Goal: Task Accomplishment & Management: Manage account settings

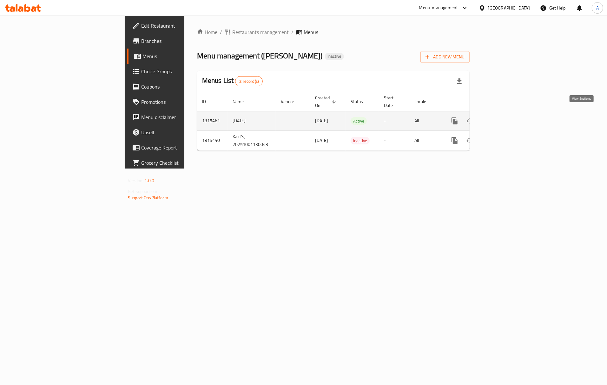
click at [503, 118] on icon "enhanced table" at bounding box center [500, 121] width 6 height 6
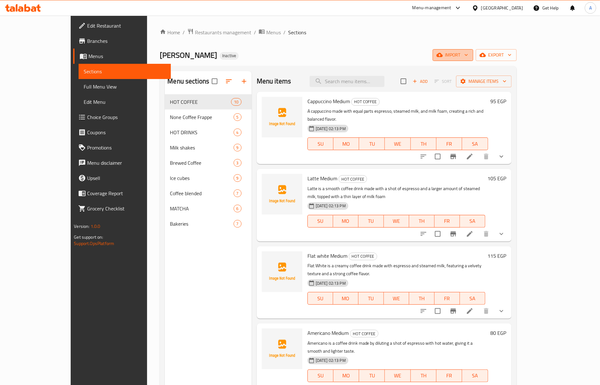
click at [474, 49] on button "import" at bounding box center [453, 55] width 41 height 12
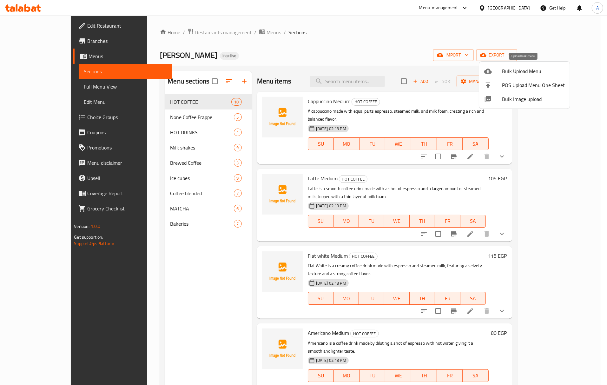
click at [505, 72] on span "Bulk Upload Menu" at bounding box center [533, 71] width 63 height 8
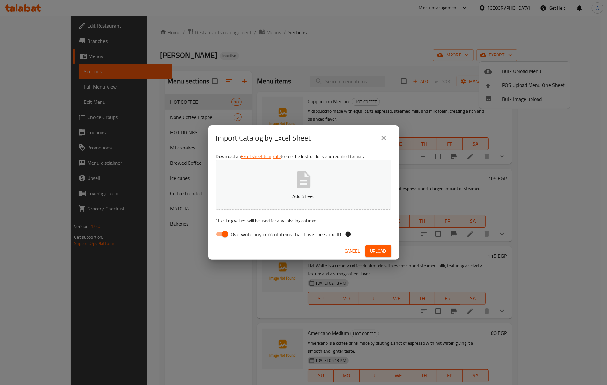
click at [353, 250] on span "Cancel" at bounding box center [352, 251] width 15 height 8
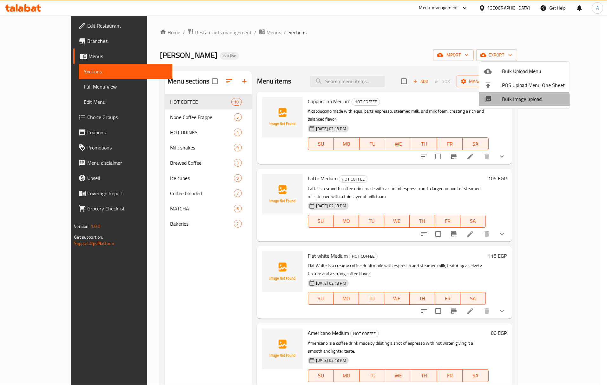
click at [509, 104] on li "Bulk Image upload" at bounding box center [524, 99] width 91 height 14
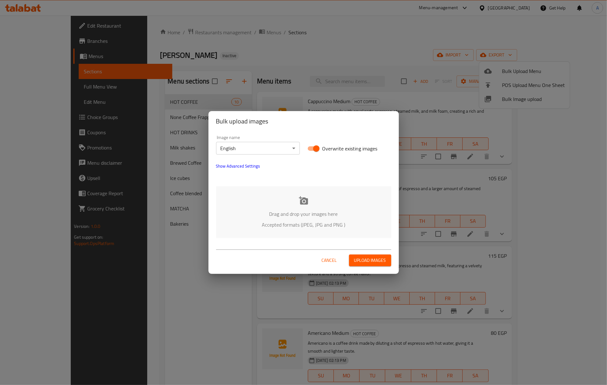
click at [296, 210] on p "Drag and drop your images here" at bounding box center [304, 214] width 156 height 8
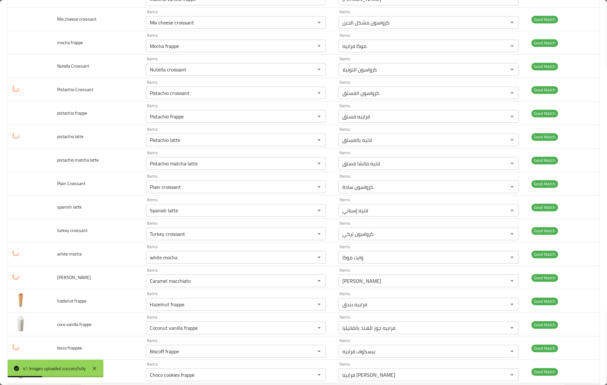
scroll to position [507, 0]
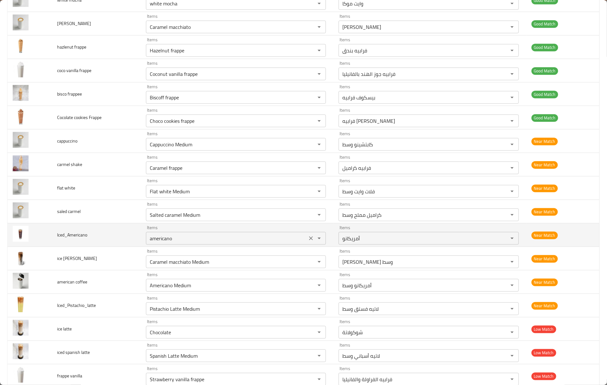
drag, startPoint x: 209, startPoint y: 235, endPoint x: 206, endPoint y: 240, distance: 5.4
click at [209, 236] on div "americano Items" at bounding box center [236, 238] width 180 height 13
click at [178, 243] on input "americano" at bounding box center [226, 238] width 157 height 9
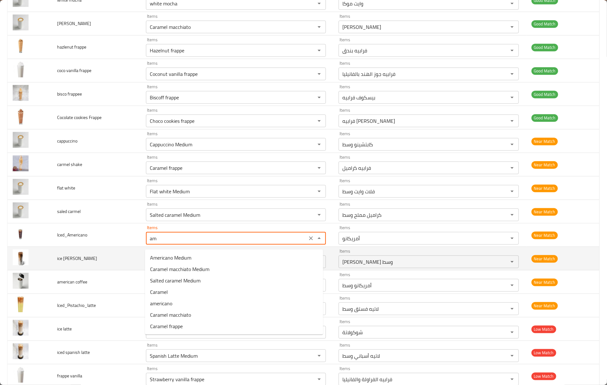
type input "a"
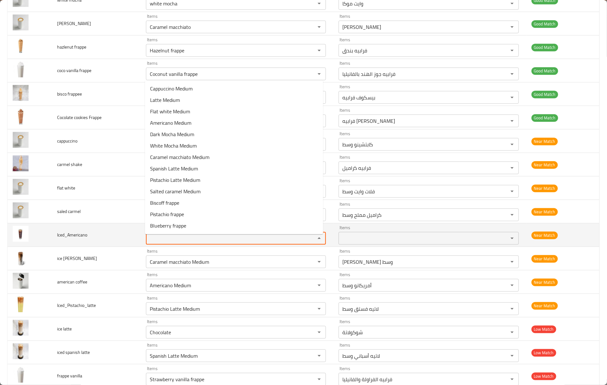
click at [111, 245] on td "Iced_Americano" at bounding box center [96, 234] width 89 height 23
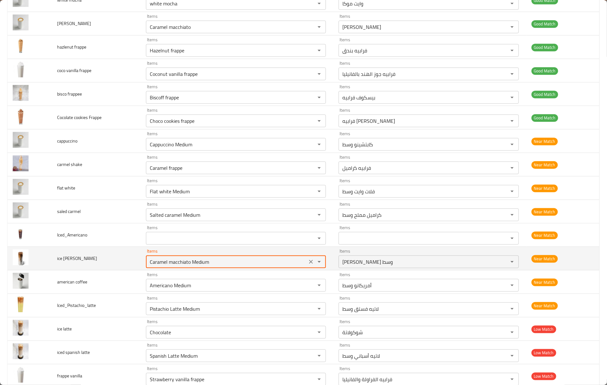
drag, startPoint x: 217, startPoint y: 265, endPoint x: 146, endPoint y: 263, distance: 71.4
click at [146, 263] on div "Caramel macchiato Medium Items" at bounding box center [236, 261] width 180 height 13
click at [141, 265] on td "Items Items" at bounding box center [237, 258] width 193 height 23
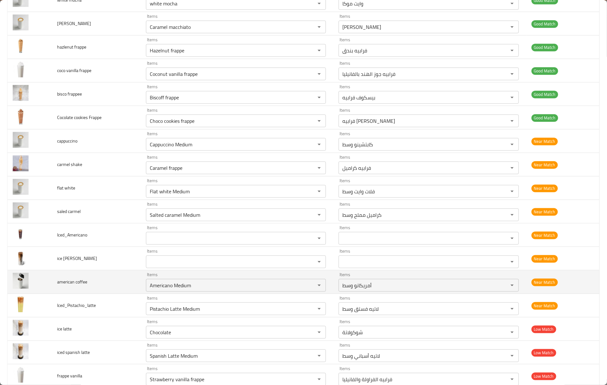
click at [70, 286] on span "american coffee" at bounding box center [72, 282] width 30 height 8
click at [88, 284] on td "american coffee" at bounding box center [96, 281] width 89 height 23
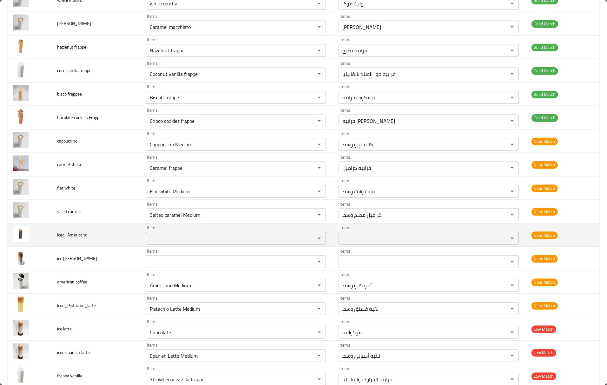
click at [197, 245] on div "Items" at bounding box center [236, 238] width 180 height 13
paste input "fast and very helpful"
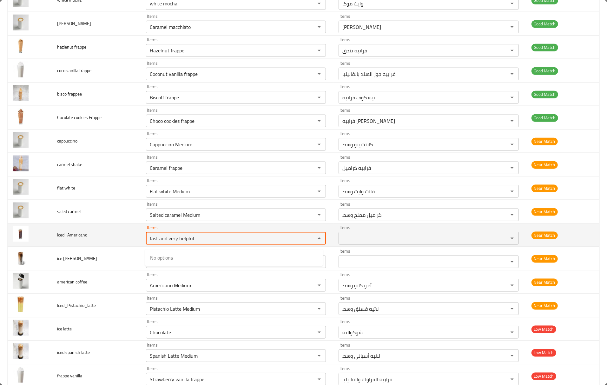
drag, startPoint x: 202, startPoint y: 246, endPoint x: 104, endPoint y: 233, distance: 98.9
click at [98, 232] on tr "Iced_Americano Items fast and very helpful Items Items Items Near Match" at bounding box center [304, 234] width 592 height 23
click at [168, 242] on input "fast and very helpful" at bounding box center [226, 238] width 157 height 9
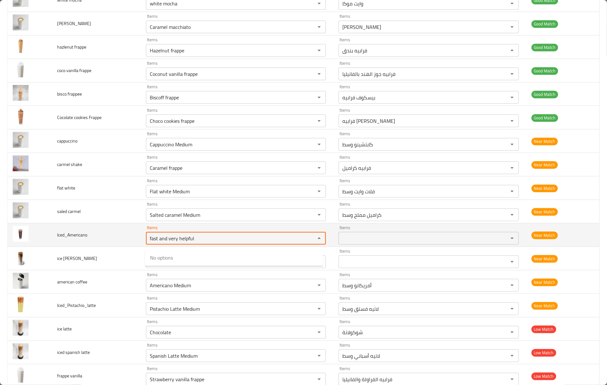
paste input "americano"
type input "americano"
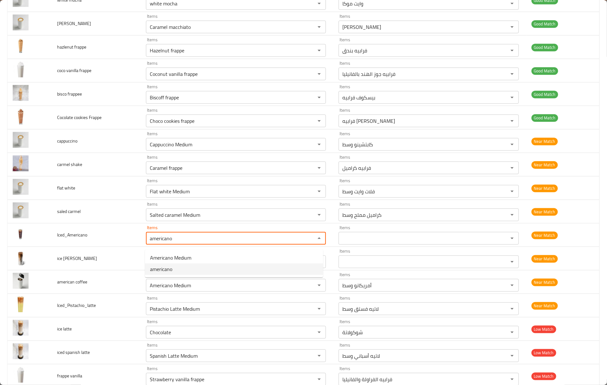
click at [169, 270] on span "americano" at bounding box center [161, 269] width 22 height 8
type input "أمريكانو"
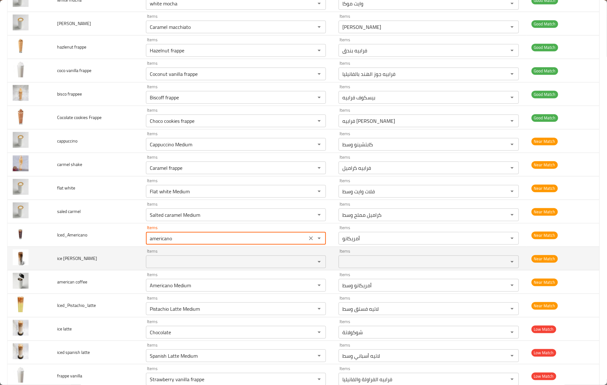
type input "americano"
click at [87, 261] on span "ice carmel macchiato" at bounding box center [77, 258] width 40 height 8
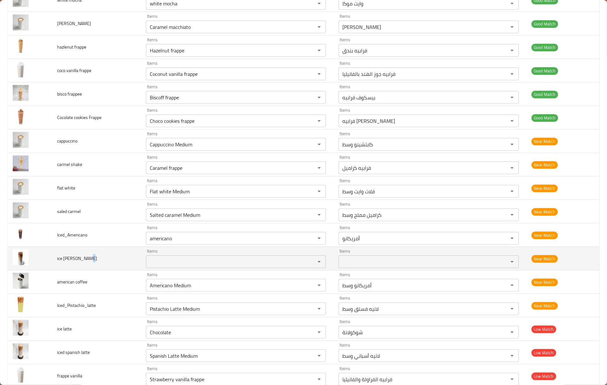
click at [88, 261] on span "ice carmel macchiato" at bounding box center [77, 258] width 40 height 8
drag, startPoint x: 88, startPoint y: 261, endPoint x: 88, endPoint y: 258, distance: 3.5
click at [89, 260] on span "ice carmel macchiato" at bounding box center [77, 258] width 40 height 8
click at [89, 266] on td "ice carmel macchiato" at bounding box center [96, 258] width 89 height 23
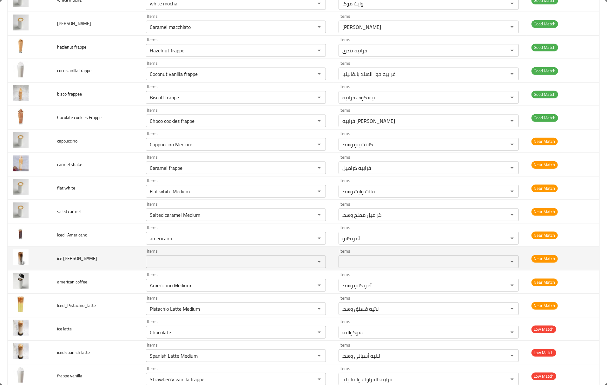
click at [89, 261] on span "ice carmel macchiato" at bounding box center [77, 258] width 40 height 8
click at [189, 266] on macchiato "Items" at bounding box center [226, 261] width 157 height 9
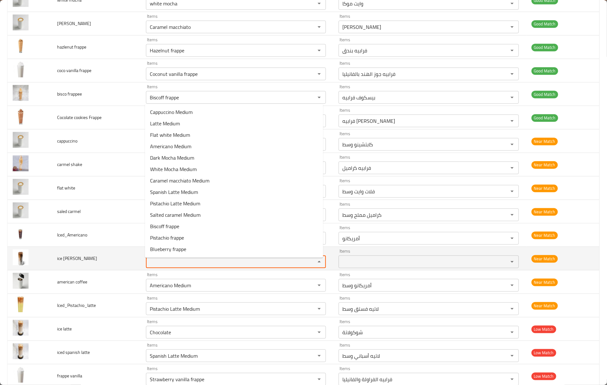
paste macchiato "Caramel macchiato"
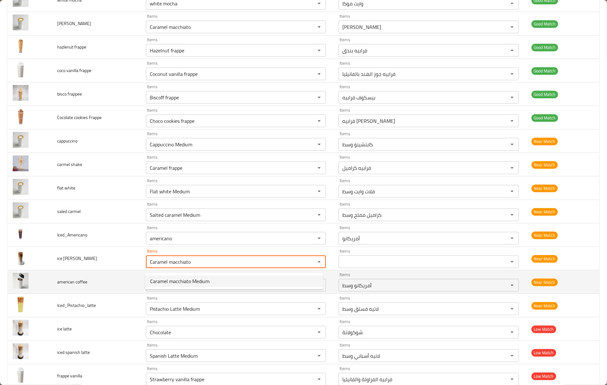
type macchiato "Caramel macchiato"
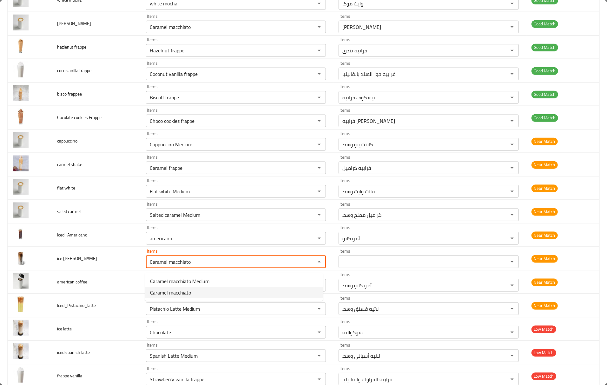
click at [161, 290] on span "Caramel macchiato" at bounding box center [170, 293] width 41 height 8
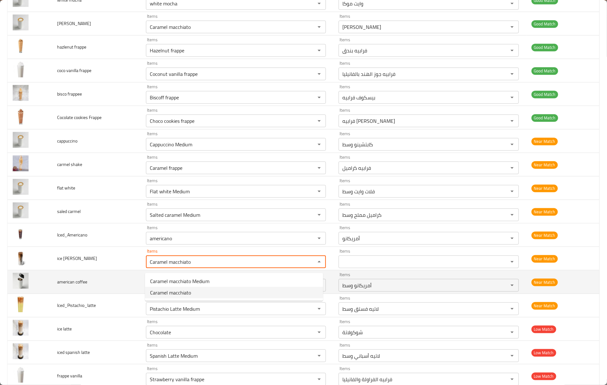
type macchiato-ar "كراميل ماكياتو"
type macchiato "Caramel macchiato"
click at [116, 288] on td "american coffee" at bounding box center [96, 281] width 89 height 23
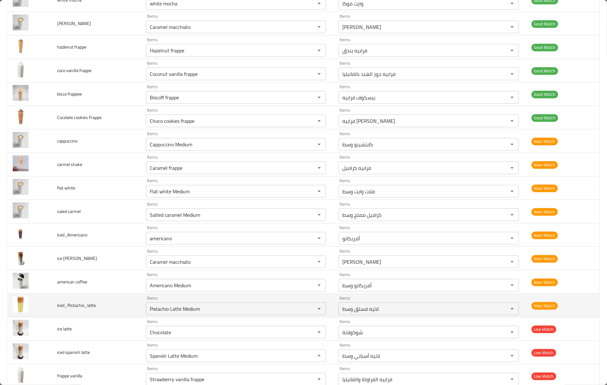
click at [128, 297] on td "Iced_Pistachio_latte" at bounding box center [96, 305] width 89 height 23
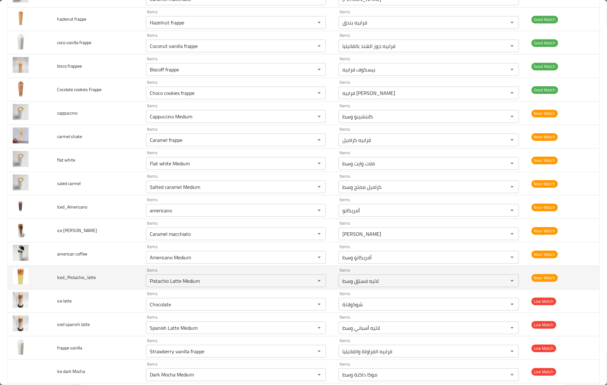
scroll to position [550, 0]
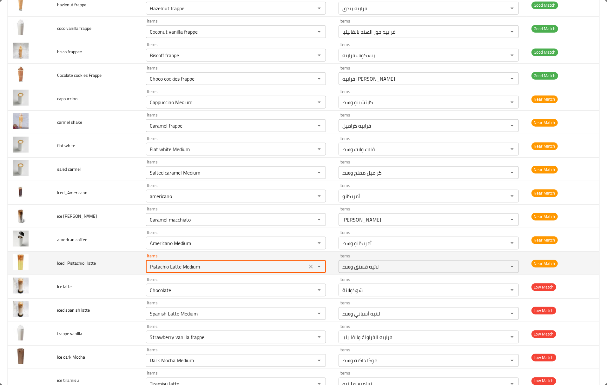
drag, startPoint x: 186, startPoint y: 272, endPoint x: 228, endPoint y: 275, distance: 42.0
click at [228, 273] on div "Pistachio Latte Medium Items" at bounding box center [236, 266] width 180 height 13
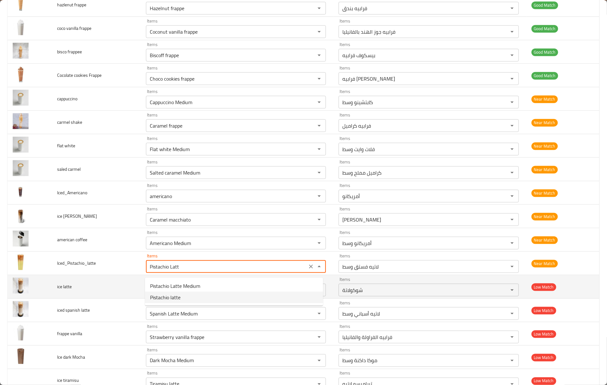
drag, startPoint x: 166, startPoint y: 297, endPoint x: 160, endPoint y: 296, distance: 5.7
click at [166, 296] on span "Pistachio latte" at bounding box center [165, 297] width 30 height 8
type input "Pistachio latte"
type input "لاتيه بالفستق"
type input "Pistachio latte"
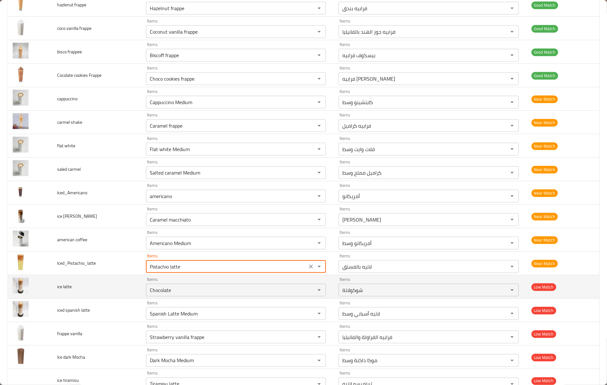
click at [110, 295] on td "ice latte" at bounding box center [96, 286] width 89 height 23
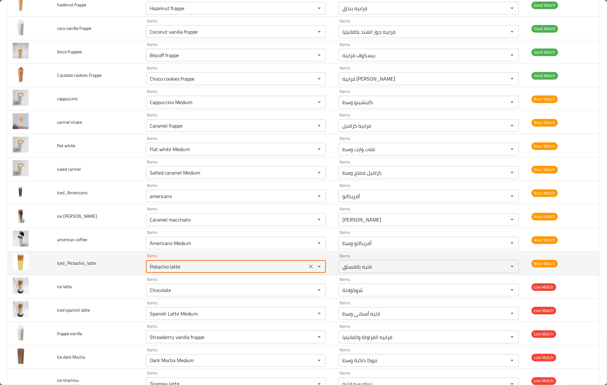
click at [171, 268] on input "Pistachio latte" at bounding box center [226, 266] width 157 height 9
click at [178, 271] on input "Pistachio latte" at bounding box center [226, 266] width 157 height 9
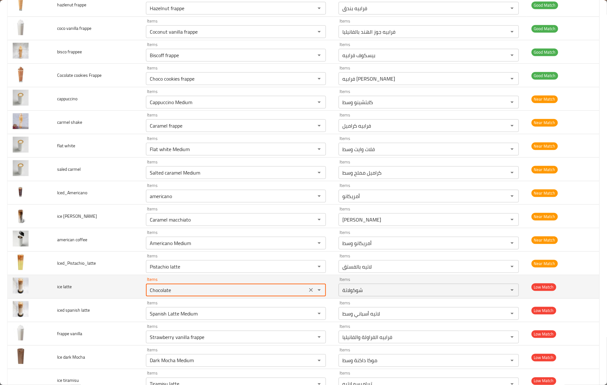
paste latte "lat"
drag, startPoint x: 180, startPoint y: 292, endPoint x: 107, endPoint y: 286, distance: 73.8
click at [108, 287] on tr "ice latte Items Chocolate Items Items شوكولاتة Items Low Match" at bounding box center [304, 286] width 592 height 23
type latte "latte"
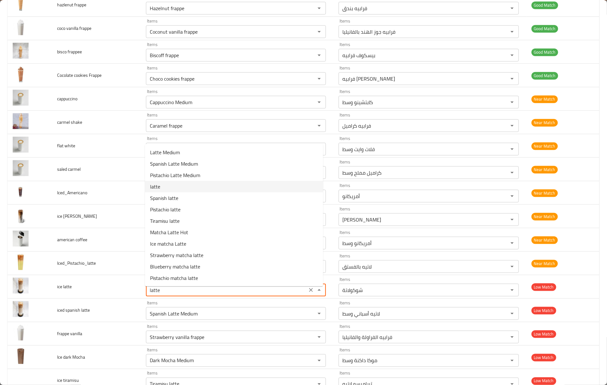
click at [172, 182] on latte-option-3 "latte" at bounding box center [234, 186] width 178 height 11
type latte-ar "لاتيه"
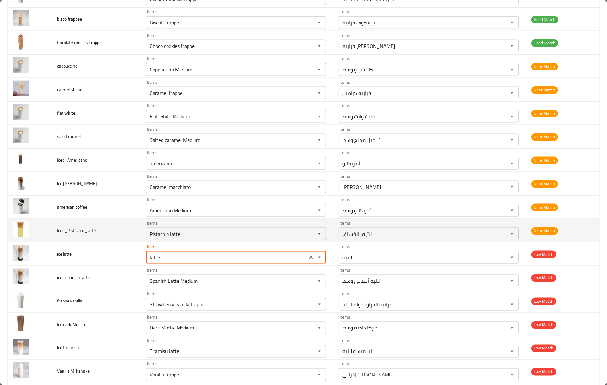
scroll to position [634, 0]
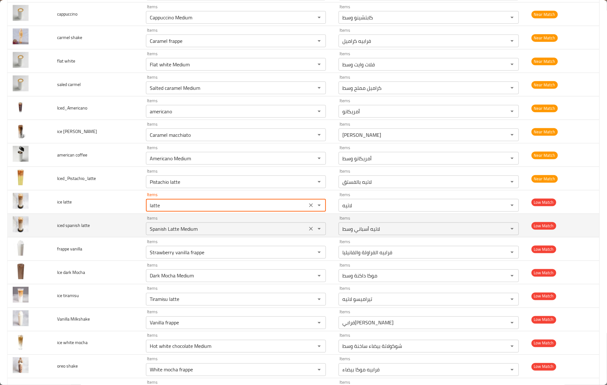
type latte "latte"
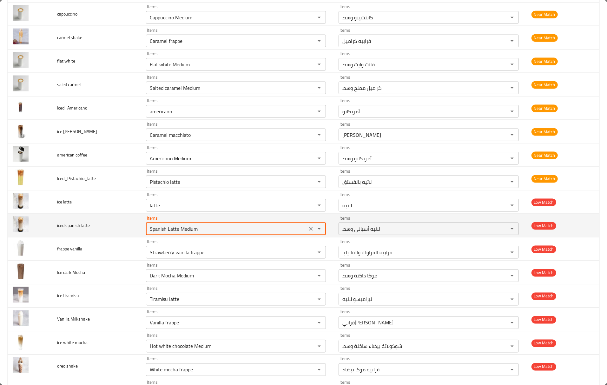
drag, startPoint x: 199, startPoint y: 234, endPoint x: 121, endPoint y: 235, distance: 78.3
click at [121, 235] on tr "iced spanish latte Items Spanish Latte Medium Items Items لاتيه أسباني وسط Item…" at bounding box center [304, 225] width 592 height 23
paste latte "latte"
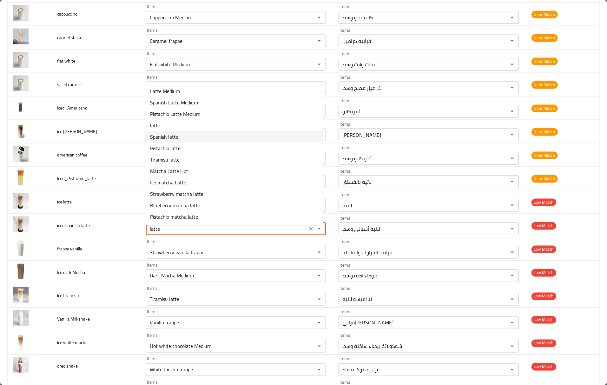
click at [187, 139] on latte-option-4 "Spanish latte" at bounding box center [234, 136] width 178 height 11
type latte "Spanish latte"
type latte-ar "لاتيه إسباني"
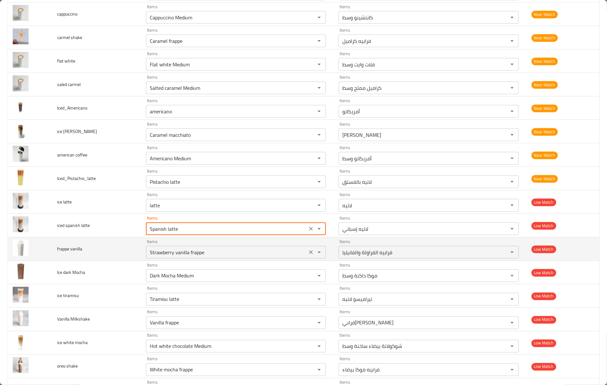
type latte "Spanish latte"
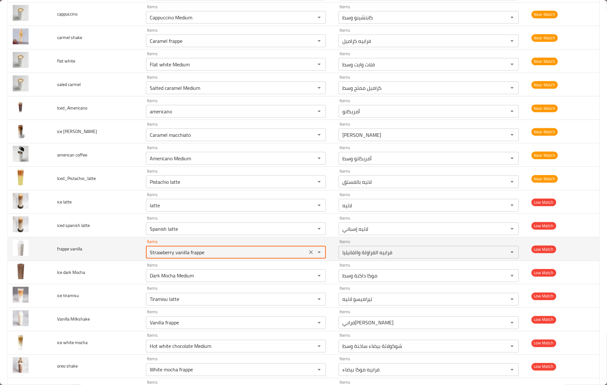
drag, startPoint x: 209, startPoint y: 257, endPoint x: 171, endPoint y: 252, distance: 37.7
click at [171, 252] on vanilla "Strawberry vanilla frappe" at bounding box center [226, 252] width 157 height 9
click at [173, 254] on vanilla "Strawberry vanilla frappe" at bounding box center [226, 252] width 157 height 9
drag, startPoint x: 186, startPoint y: 257, endPoint x: 124, endPoint y: 249, distance: 62.0
click at [124, 249] on tr "frappe vanilla Items Strawberry vanilla frappe Items Items فرابيه الفراولة والف…" at bounding box center [304, 248] width 592 height 23
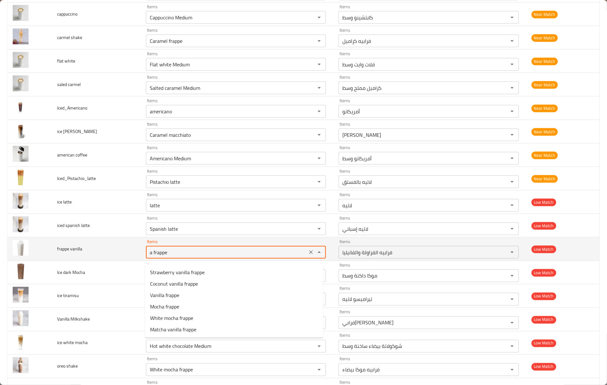
click at [153, 254] on vanilla "a frappe" at bounding box center [226, 252] width 157 height 9
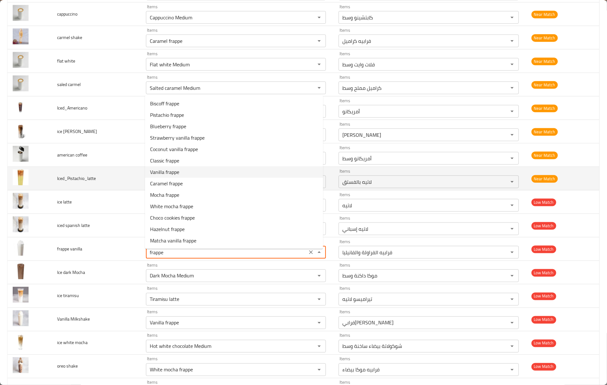
click at [186, 171] on vanilla-option-6 "Vanilla frappe" at bounding box center [234, 171] width 178 height 11
type vanilla "Vanilla frappe"
type vanilla-ar "فرابيه فانيليا"
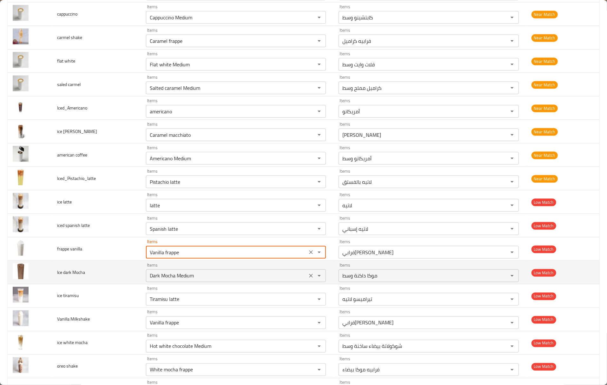
type vanilla "Vanilla frappe"
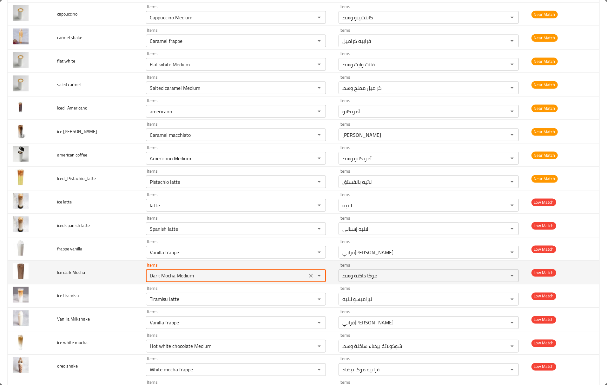
drag, startPoint x: 174, startPoint y: 278, endPoint x: 230, endPoint y: 285, distance: 55.6
click at [230, 282] on div "Dark Mocha Medium Items" at bounding box center [236, 275] width 180 height 13
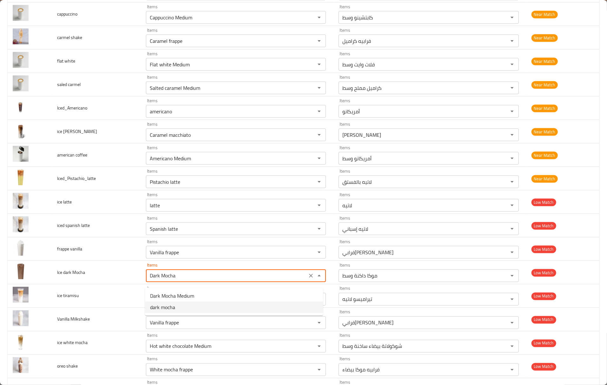
click at [173, 306] on span "dark mocha" at bounding box center [162, 307] width 25 height 8
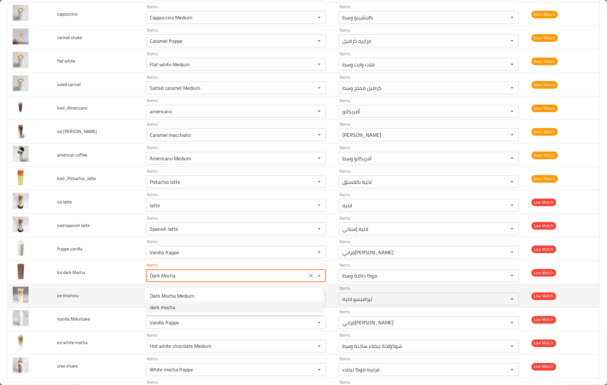
type Mocha "dark mocha"
type Mocha-ar "دارك موكا"
type Mocha "dark mocha"
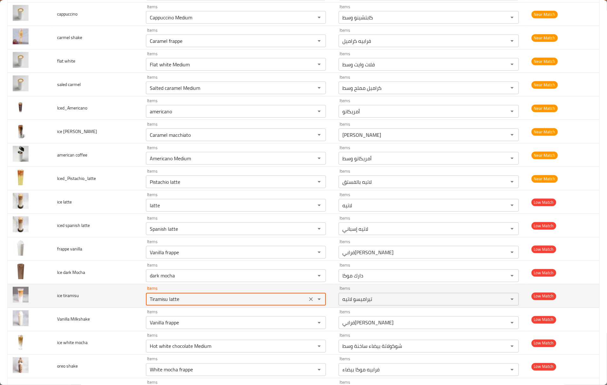
drag, startPoint x: 167, startPoint y: 303, endPoint x: 199, endPoint y: 308, distance: 33.1
click at [199, 305] on div "Tiramisu latte Items" at bounding box center [236, 299] width 180 height 13
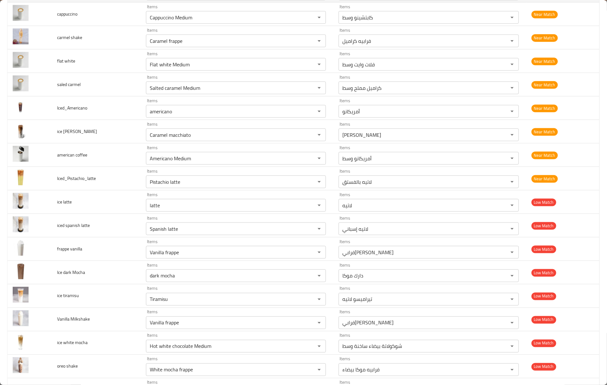
type tiramisu "Tiramisu latte"
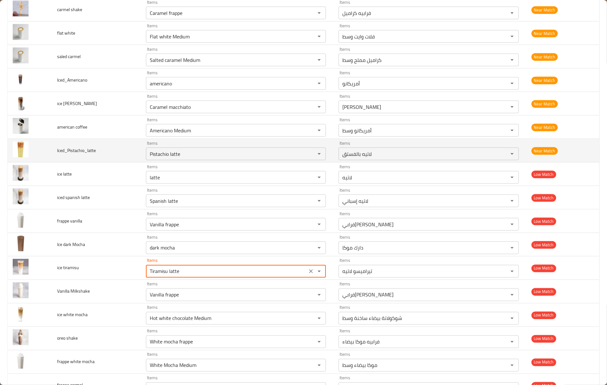
scroll to position [692, 0]
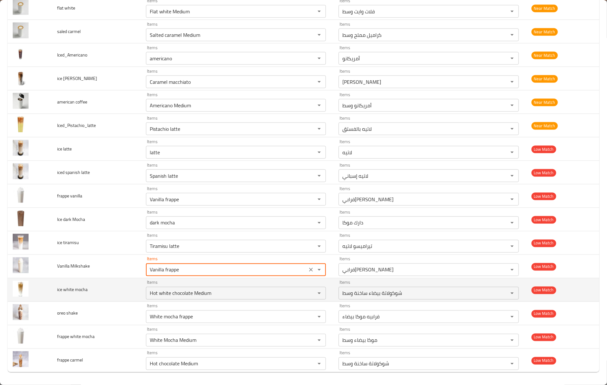
drag, startPoint x: 163, startPoint y: 271, endPoint x: 248, endPoint y: 278, distance: 85.0
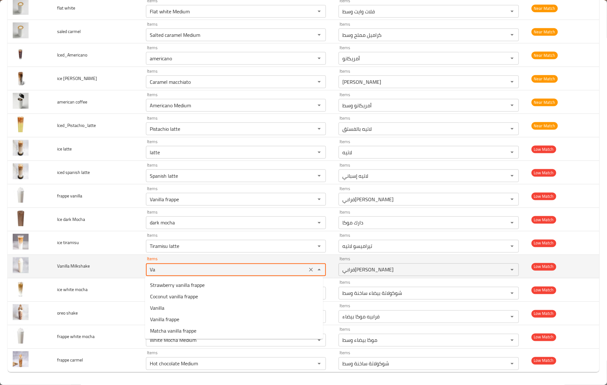
type Milkshake "V"
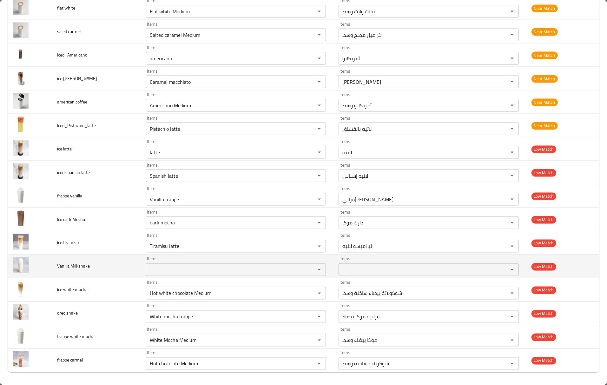
click at [74, 266] on span "Vanilla Milkshake" at bounding box center [73, 266] width 33 height 8
copy span "Milkshake"
click at [160, 271] on Milkshake "Items" at bounding box center [226, 269] width 157 height 9
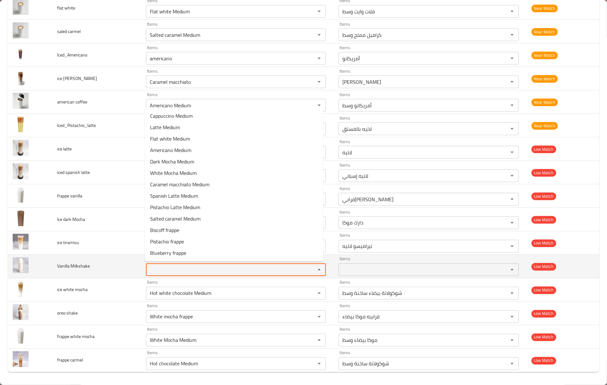
paste Milkshake "Milkshake"
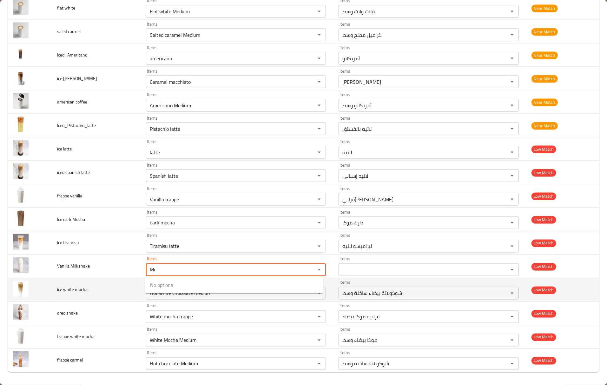
type Milkshake "M"
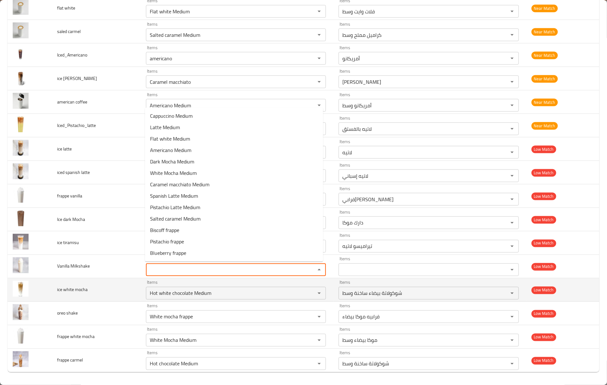
click at [95, 291] on td "ice white mocha" at bounding box center [96, 289] width 89 height 23
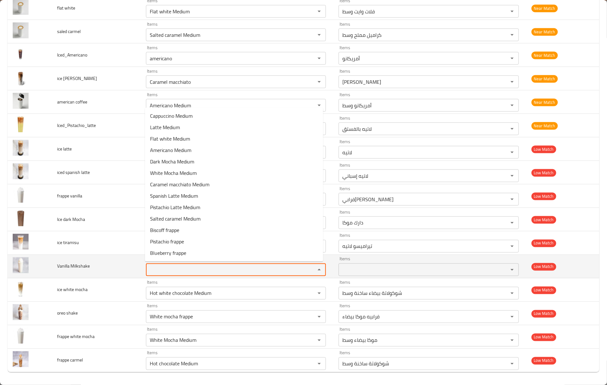
click at [178, 267] on Milkshake "Items" at bounding box center [226, 269] width 157 height 9
paste Milkshake "Vanilla"
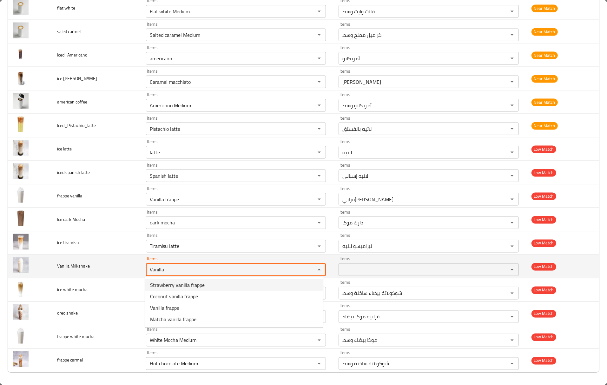
type Milkshake "Vanilla"
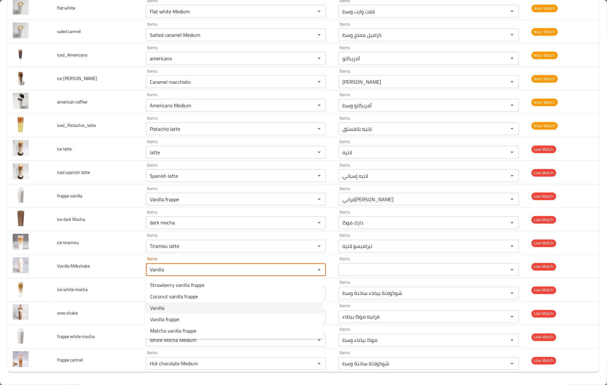
click at [166, 307] on Milkshake-option-2 "Vanilla" at bounding box center [234, 307] width 178 height 11
type Milkshake-ar "الفانيليا"
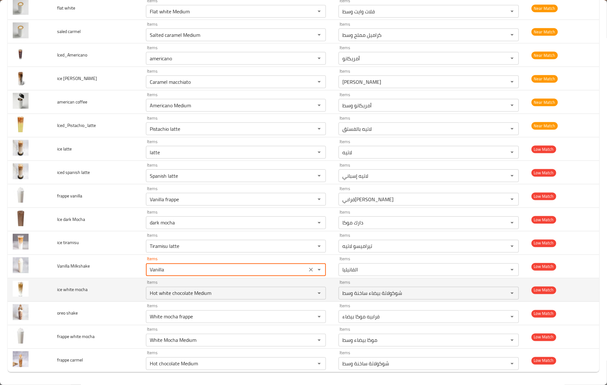
type Milkshake "Vanilla"
click at [108, 298] on td "ice white mocha" at bounding box center [96, 289] width 89 height 23
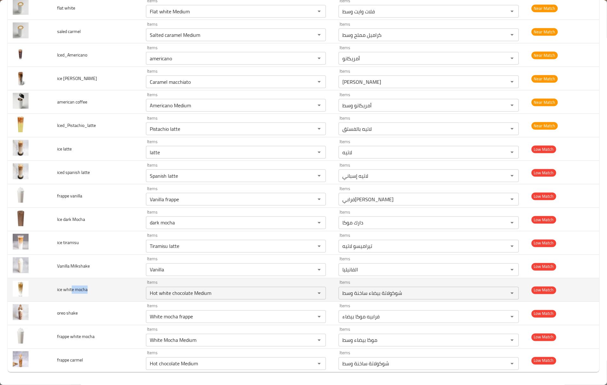
drag, startPoint x: 73, startPoint y: 288, endPoint x: 124, endPoint y: 287, distance: 51.1
click at [124, 287] on td "ice white mocha" at bounding box center [96, 289] width 89 height 23
drag, startPoint x: 193, startPoint y: 292, endPoint x: 243, endPoint y: 299, distance: 50.3
click at [243, 299] on td "Items Hot white chocolate Medium Items" at bounding box center [237, 289] width 193 height 23
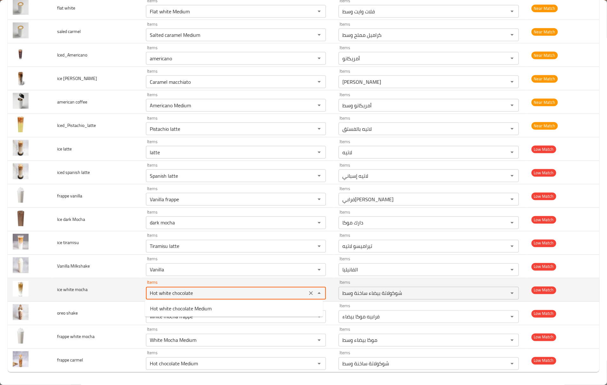
drag, startPoint x: 158, startPoint y: 292, endPoint x: 101, endPoint y: 295, distance: 57.5
click at [102, 295] on tr "ice white mocha Items Hot white chocolate Items Items شوكولاتة بيضاء ساخنة وسط …" at bounding box center [304, 289] width 592 height 23
click at [193, 291] on mocha "white chocolate" at bounding box center [226, 293] width 157 height 9
click at [228, 294] on mocha "white chocolate" at bounding box center [226, 293] width 157 height 9
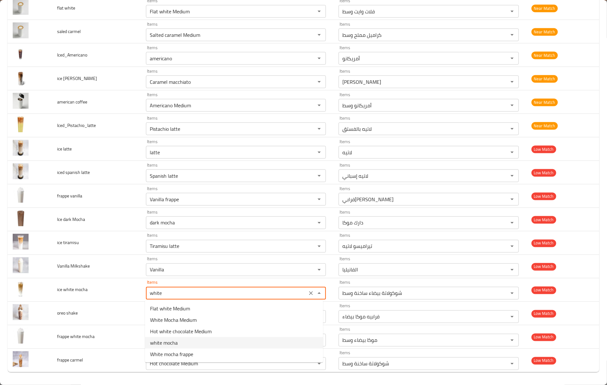
click at [178, 344] on mocha-option-3 "white mocha" at bounding box center [234, 342] width 178 height 11
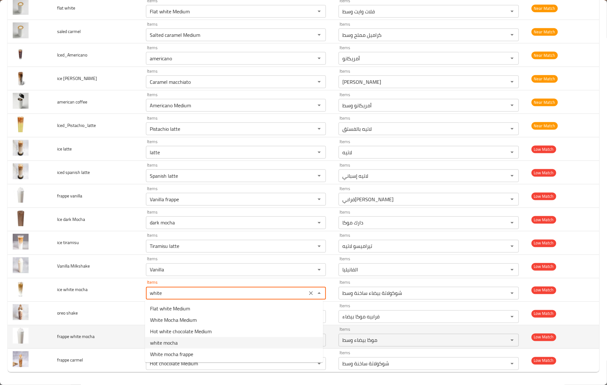
type mocha "white mocha"
type mocha-ar "وايت موكا"
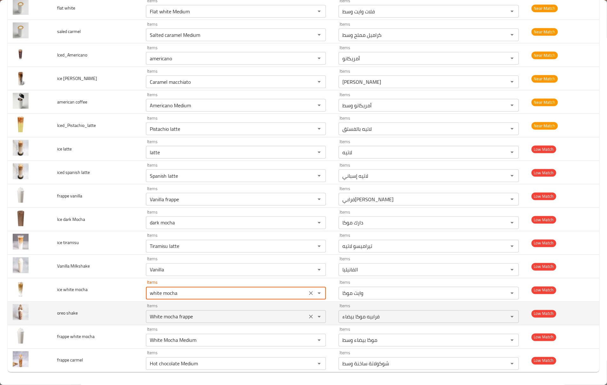
type mocha "white mocha"
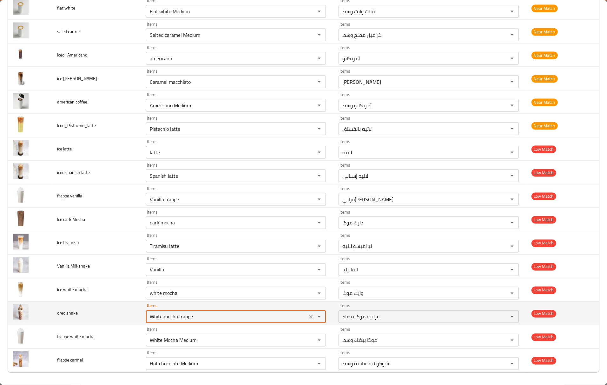
drag, startPoint x: 206, startPoint y: 317, endPoint x: 121, endPoint y: 313, distance: 84.8
click at [121, 313] on tr "oreo shake Items White mocha frappe Items Items فرابيه موكا بيضاء Items Low Mat…" at bounding box center [304, 313] width 592 height 23
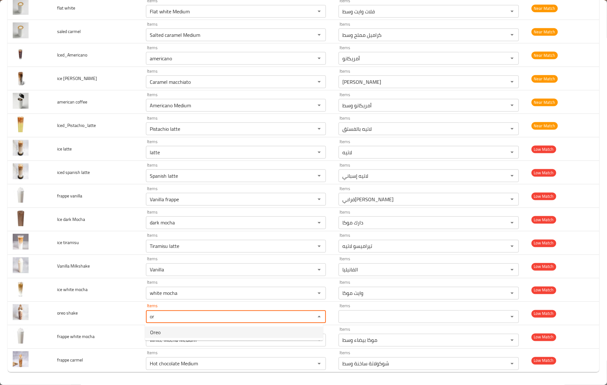
click at [156, 331] on span "Oreo" at bounding box center [155, 332] width 10 height 8
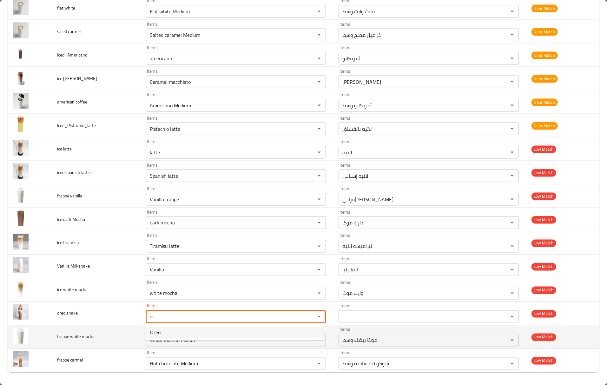
type shake "Oreo"
type shake-ar "أوريو"
type shake "Oreo"
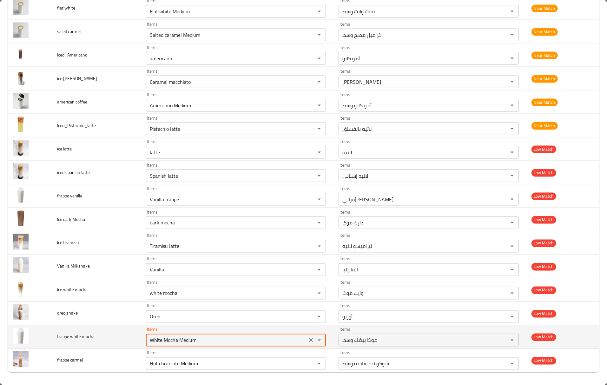
click at [181, 342] on mocha "White Mocha Medium" at bounding box center [226, 340] width 157 height 9
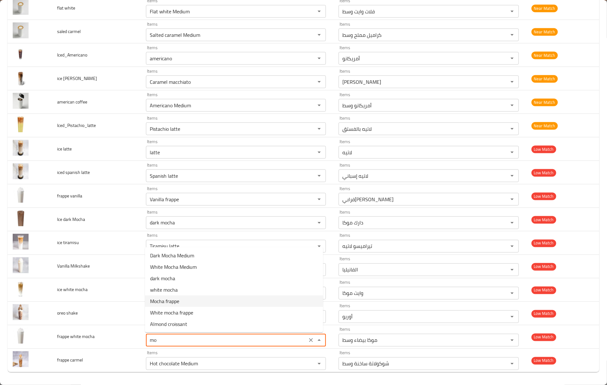
click at [183, 300] on mocha-option-4 "Mocha frappe" at bounding box center [234, 300] width 178 height 11
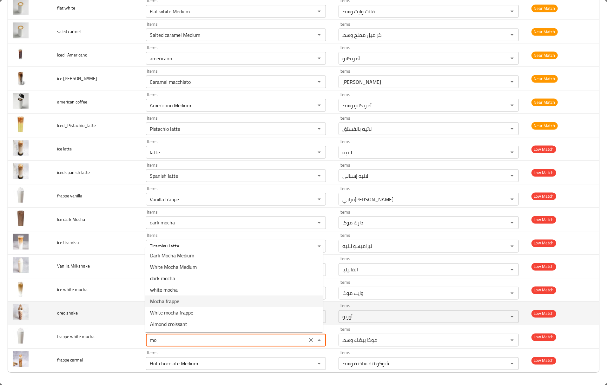
type mocha "Mocha frappe"
type mocha-ar "موكا فرابيه"
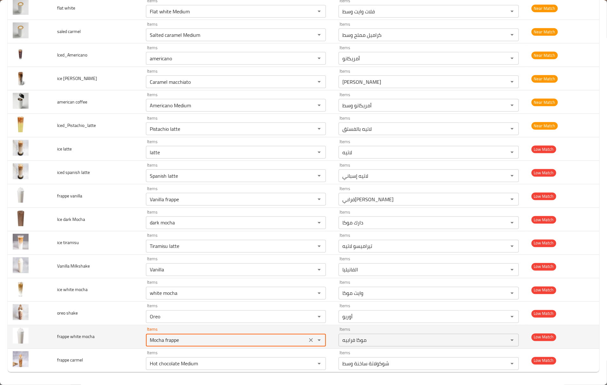
click at [174, 336] on mocha "Mocha frappe" at bounding box center [226, 340] width 157 height 9
click at [160, 339] on mocha "Mocha frappe" at bounding box center [226, 340] width 157 height 9
click at [176, 339] on mocha "Mocha frappe" at bounding box center [226, 340] width 157 height 9
drag, startPoint x: 165, startPoint y: 340, endPoint x: 122, endPoint y: 338, distance: 43.2
click at [125, 339] on tr "frappe white mocha Items Mocha frappe Items Items موكا فرابيه Items Low Match" at bounding box center [304, 336] width 592 height 23
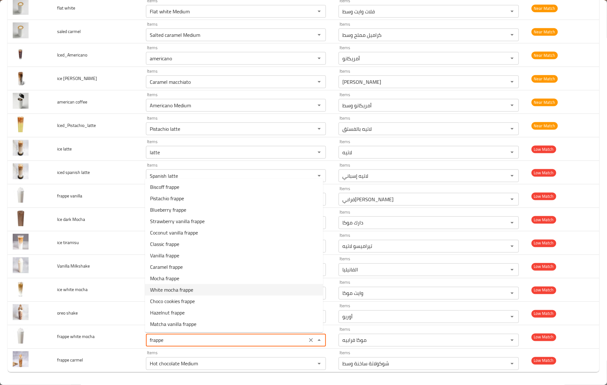
click at [183, 287] on span "White mocha frappe" at bounding box center [171, 290] width 43 height 8
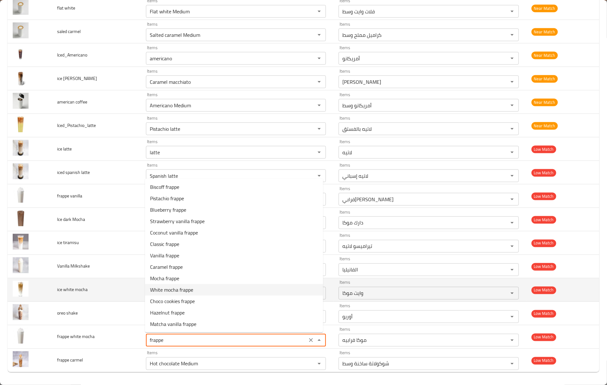
type mocha "White mocha frappe"
type mocha-ar "فرابيه موكا بيضاء"
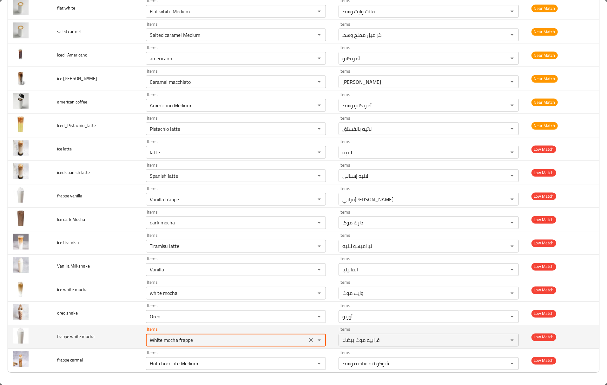
type mocha "White mocha frappe"
click at [99, 325] on td "frappe white mocha" at bounding box center [96, 336] width 89 height 23
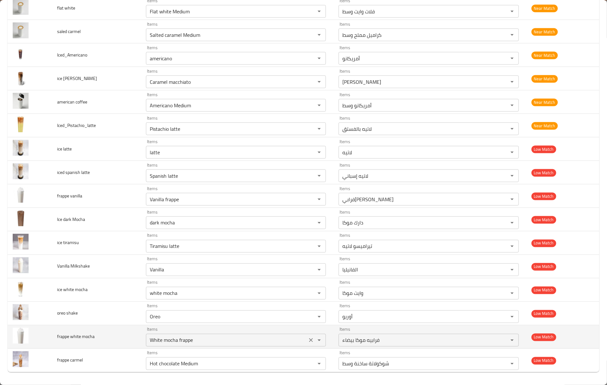
click at [188, 341] on mocha "White mocha frappe" at bounding box center [226, 340] width 157 height 9
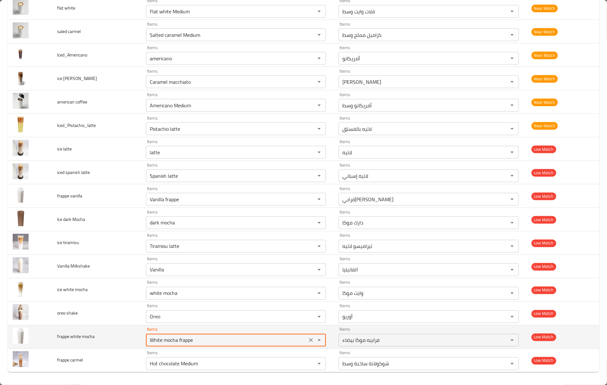
click at [188, 341] on mocha "White mocha frappe" at bounding box center [226, 340] width 157 height 9
click at [189, 341] on mocha "White mocha frappe" at bounding box center [226, 340] width 157 height 9
click at [190, 341] on mocha "White mocha frappe" at bounding box center [226, 340] width 157 height 9
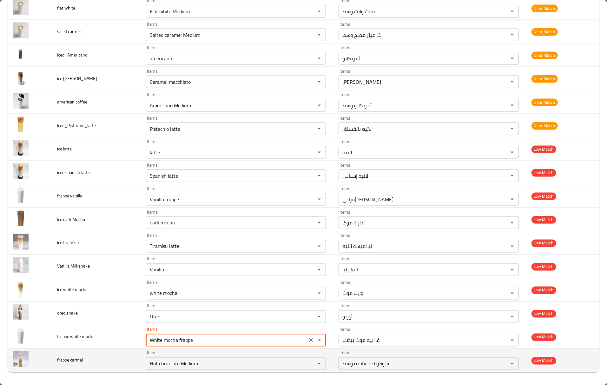
click at [82, 361] on span "frappe carmel" at bounding box center [70, 360] width 26 height 8
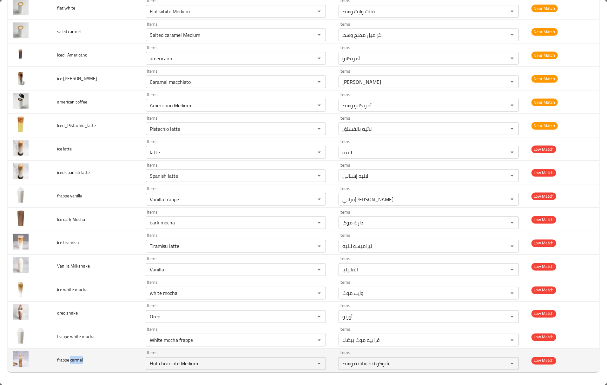
click at [82, 361] on span "frappe carmel" at bounding box center [70, 360] width 26 height 8
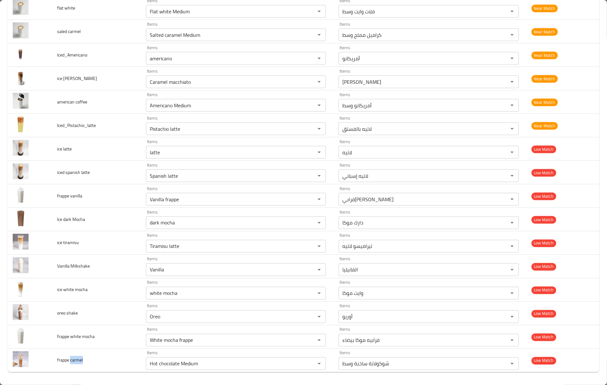
copy span "carmel"
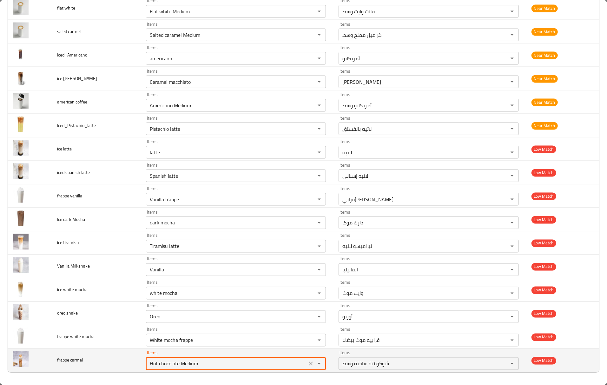
drag, startPoint x: 209, startPoint y: 365, endPoint x: 107, endPoint y: 364, distance: 102.1
click at [107, 364] on tr "frappe carmel Items Hot chocolate Medium Items Items شوكولاتة ساخنة وسط Items L…" at bounding box center [304, 360] width 592 height 23
paste carmel "carmel"
type carmel "c"
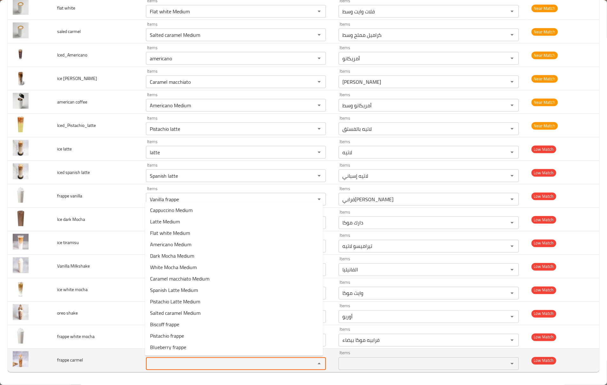
paste carmel "frappe"
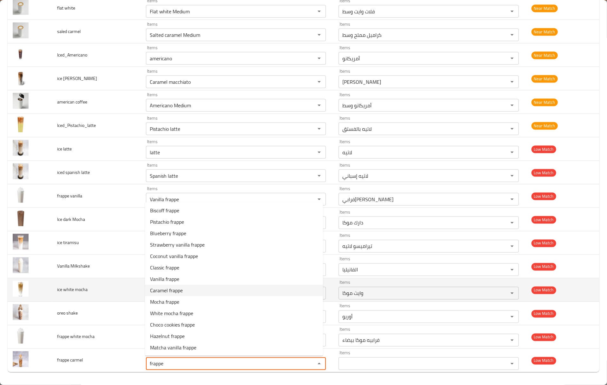
click at [176, 294] on span "Caramel frappe" at bounding box center [166, 290] width 33 height 8
type carmel "Caramel frappe"
type carmel-ar "فرابيه كراميل"
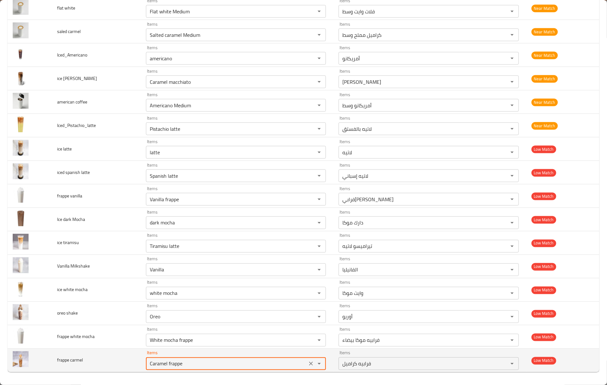
type carmel "Caramel frappe"
click at [110, 366] on td "frappe carmel" at bounding box center [96, 360] width 89 height 23
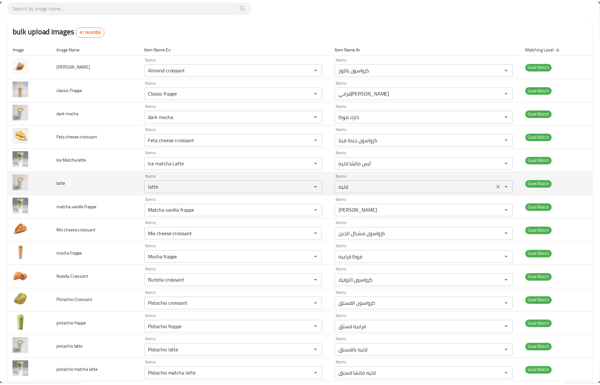
scroll to position [0, 0]
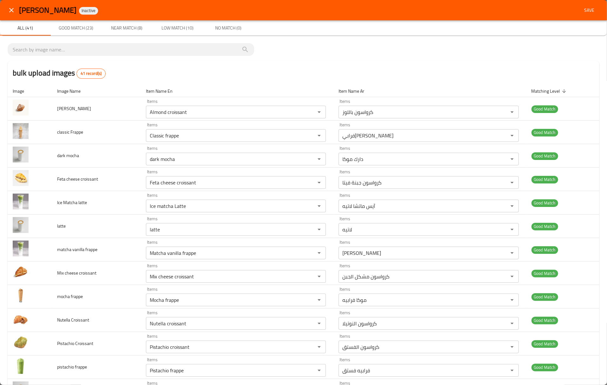
click at [581, 10] on span "Save" at bounding box center [588, 10] width 15 height 8
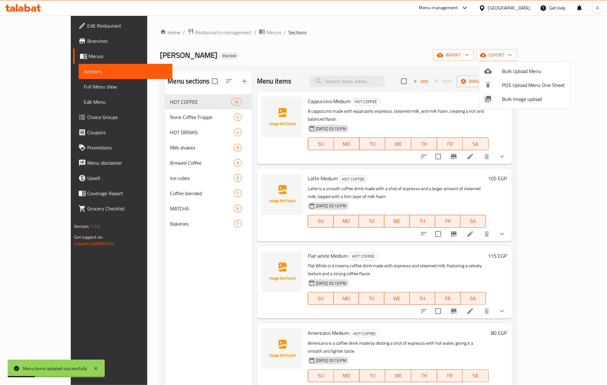
click at [508, 100] on span "Bulk Image upload" at bounding box center [533, 99] width 63 height 8
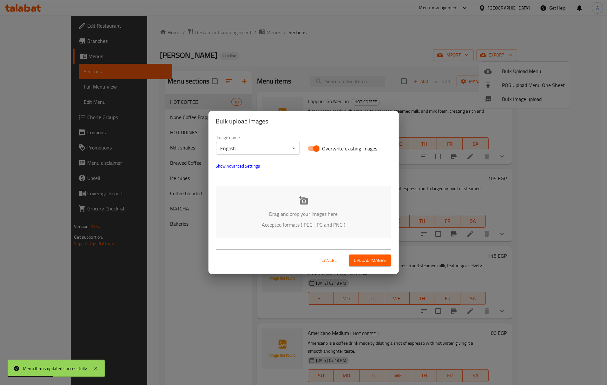
click at [285, 148] on body "Menu items updated successfully ​ Menu-management Egypt Get Help A Edit Restaur…" at bounding box center [303, 200] width 607 height 369
click at [239, 156] on li "Arabic" at bounding box center [258, 159] width 84 height 11
click at [294, 206] on div "Drag and drop your images here Accepted formats (JPEG, JPG and PNG )" at bounding box center [303, 212] width 175 height 52
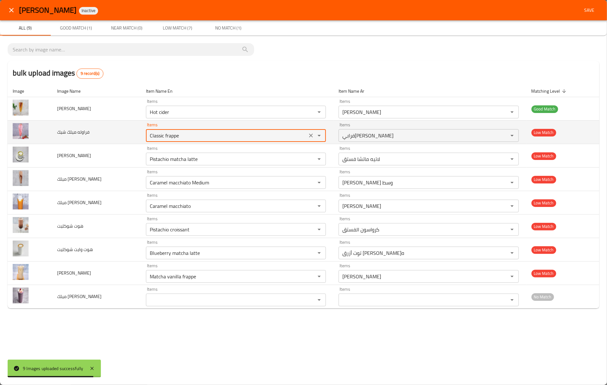
click at [159, 137] on شيك "Classic frappe" at bounding box center [226, 135] width 157 height 9
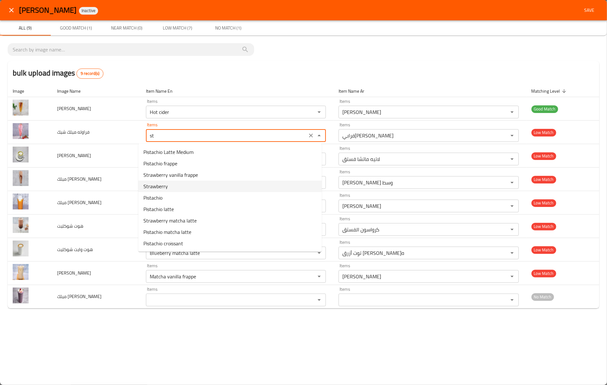
click at [187, 187] on شيك-option-3 "Strawberry" at bounding box center [229, 185] width 183 height 11
type شيك "Strawberry"
type شيك-ar "فراولة"
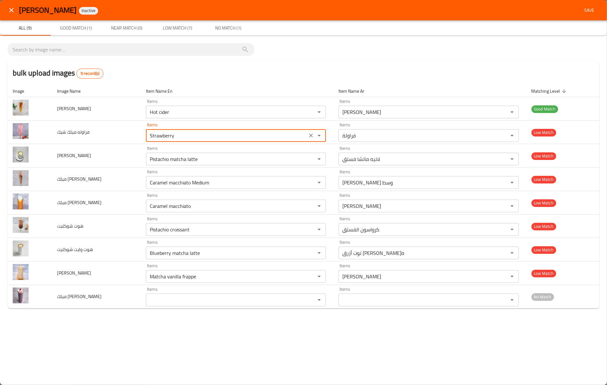
type شيك "Strawberry"
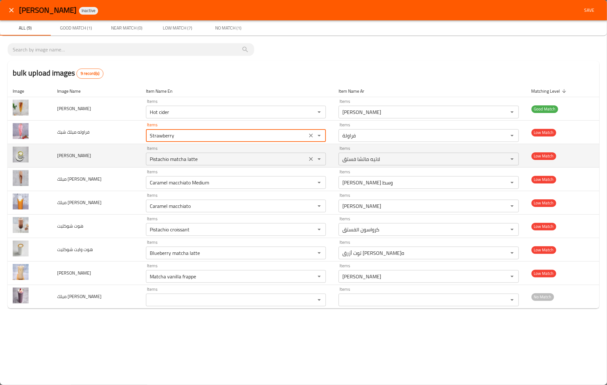
click at [155, 157] on ماتشا "Pistachio matcha latte" at bounding box center [226, 158] width 157 height 9
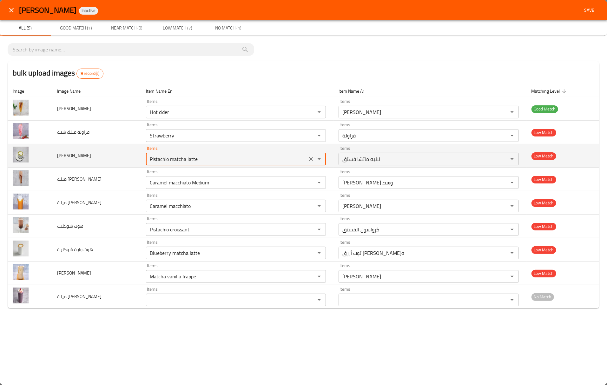
click at [155, 157] on ماتشا "Pistachio matcha latte" at bounding box center [226, 158] width 157 height 9
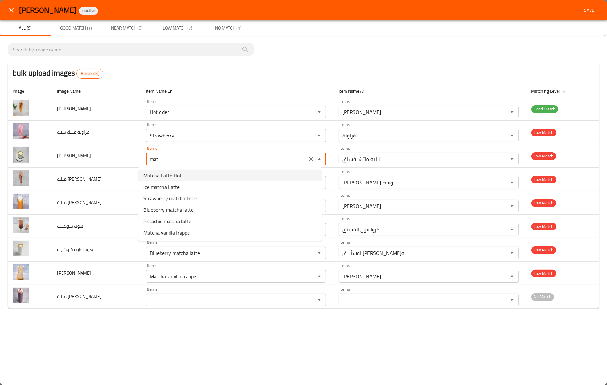
click at [200, 173] on ماتشا-option-0 "Matcha Latte Hot" at bounding box center [229, 175] width 183 height 11
type ماتشا "Matcha Latte Hot"
type ماتشا-ar "ماتشا لاتيه ساخن"
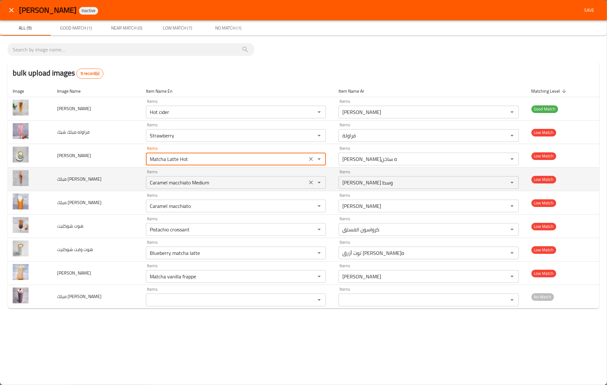
type ماتشا "Matcha Latte Hot"
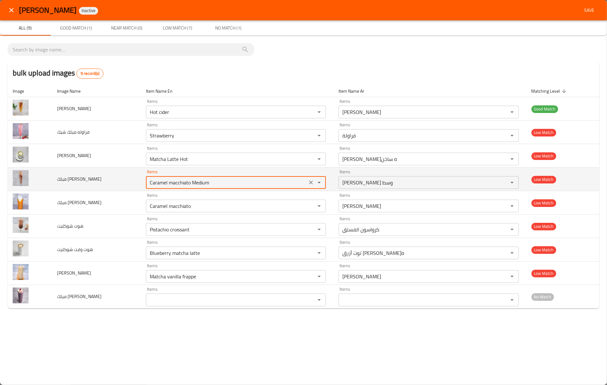
drag, startPoint x: 211, startPoint y: 184, endPoint x: 90, endPoint y: 171, distance: 121.8
click at [90, 171] on tr "ميلك شيك شوكلا Items Caramel macchiato Medium Items Items كراميل ماكياتو وسط It…" at bounding box center [304, 178] width 592 height 23
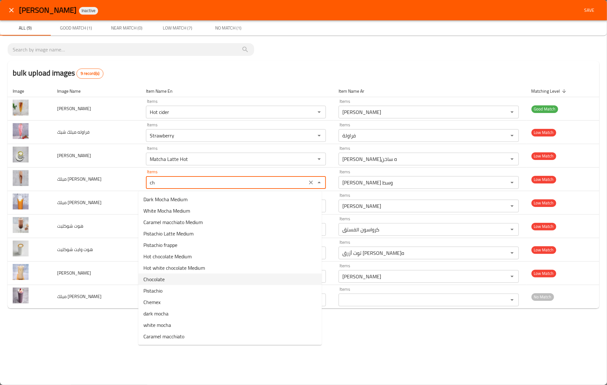
click at [162, 276] on span "Chocolate" at bounding box center [153, 279] width 21 height 8
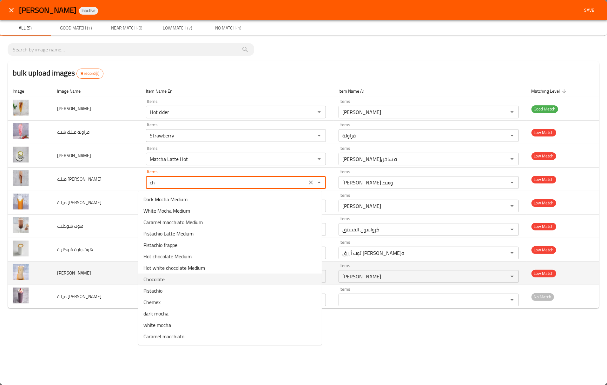
type شوكلا "Chocolate"
type شوكلا-ar "شوكولاتة"
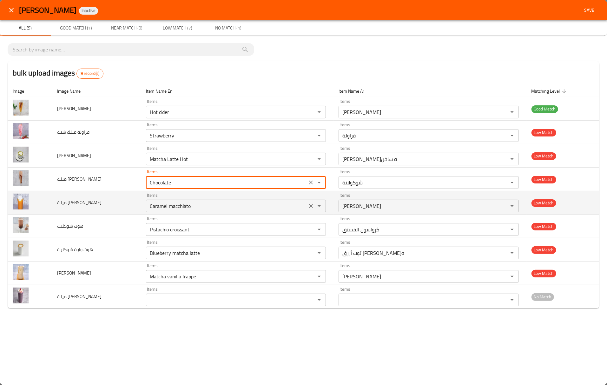
type شوكلا "Chocolate"
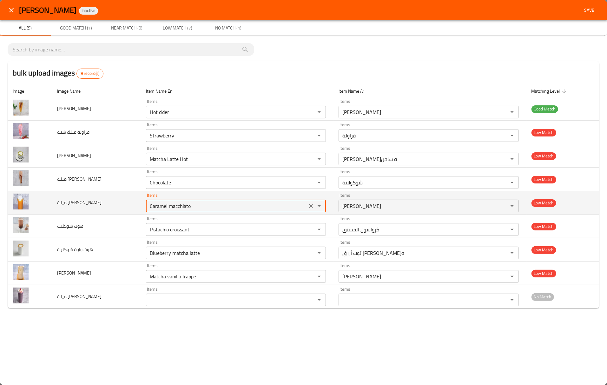
drag, startPoint x: 199, startPoint y: 205, endPoint x: 122, endPoint y: 200, distance: 76.6
click at [122, 200] on tr "ميلك شيك مانجو Items Caramel macchiato Items Items كراميل ماكياتو Items Low Mat…" at bounding box center [304, 202] width 592 height 23
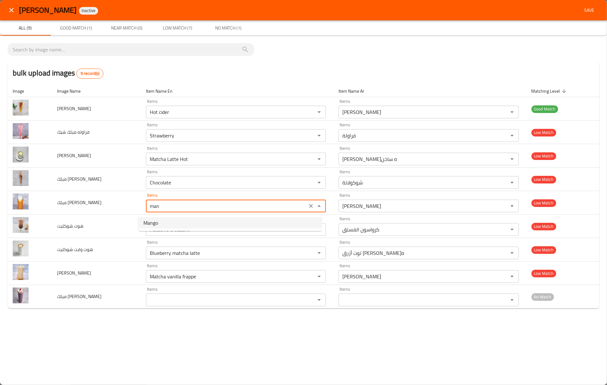
click at [164, 226] on مانجو-option-0 "Mango" at bounding box center [229, 222] width 183 height 11
type مانجو "Mango"
type مانجو-ar "مانجو"
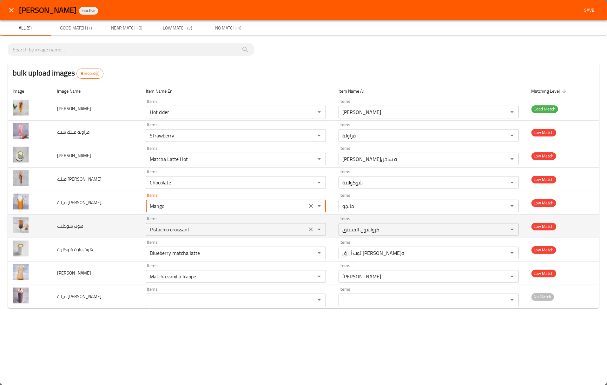
type مانجو "Mango"
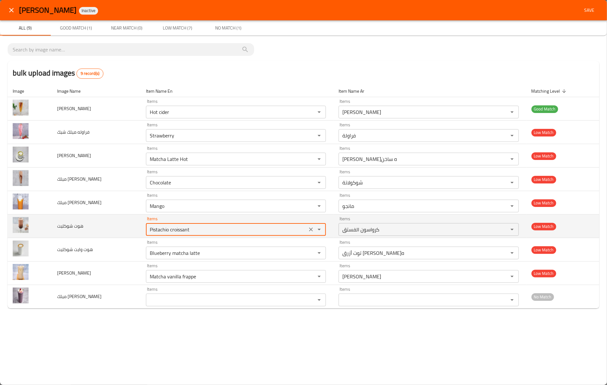
drag, startPoint x: 194, startPoint y: 230, endPoint x: 113, endPoint y: 227, distance: 81.2
click at [114, 229] on tr "هوت شوكليت Items Pistachio croissant Items Items كرواسون الفستق Items Low Match" at bounding box center [304, 225] width 592 height 23
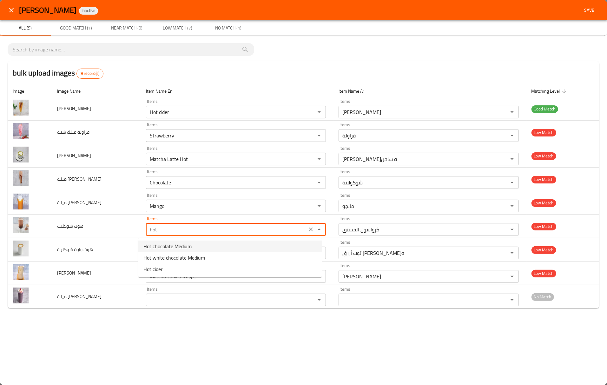
click at [230, 247] on شوكليت-option-0 "Hot chocolate Medium" at bounding box center [229, 245] width 183 height 11
type شوكليت "Hot chocolate Medium"
type شوكليت-ar "شوكولاتة ساخنة وسط"
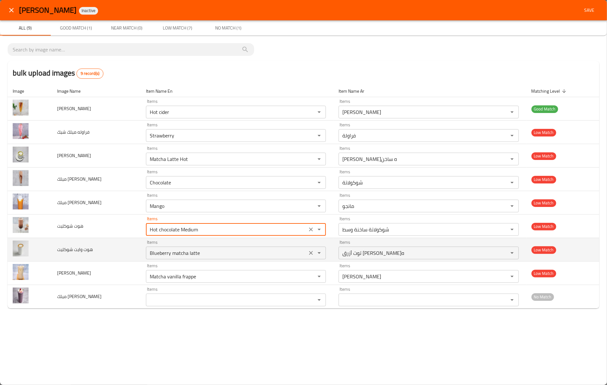
type شوكليت "Hot chocolate Medium"
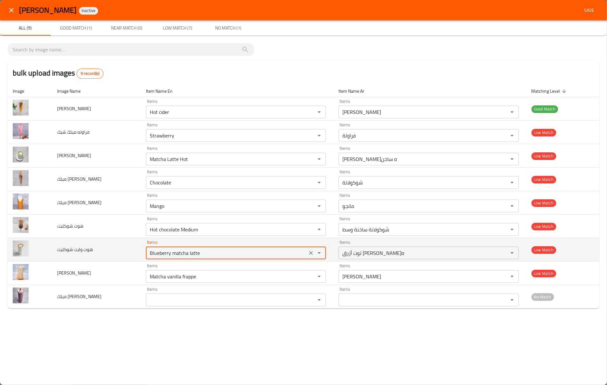
drag, startPoint x: 204, startPoint y: 256, endPoint x: 114, endPoint y: 246, distance: 90.5
click at [115, 247] on tr "هوت وايت شوكليت Items Blueberry matcha latte Items Items توت أزرق ماتشا لاتيه I…" at bounding box center [304, 249] width 592 height 23
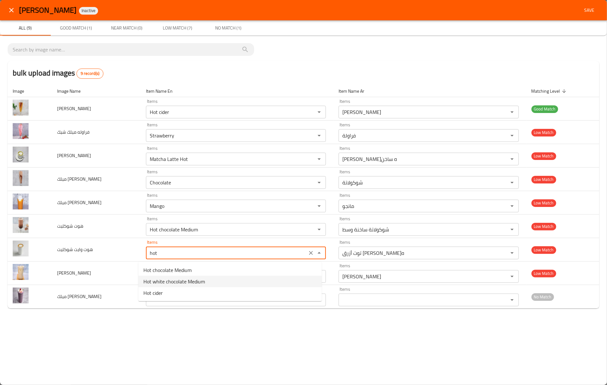
click at [201, 281] on span "Hot white chocolate Medium" at bounding box center [174, 282] width 62 height 8
type شوكليت "Hot white chocolate Medium"
type شوكليت-ar "شوكولاتة بيضاء ساخنة وسط"
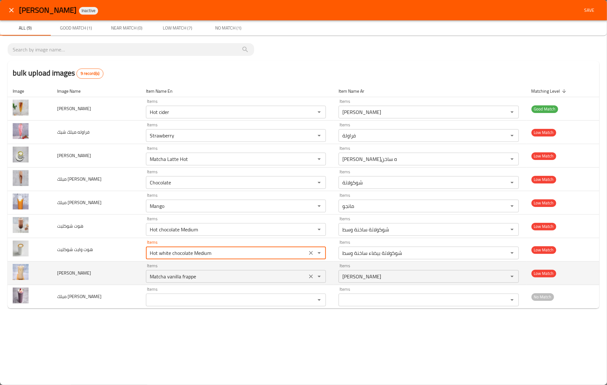
type شوكليت "Hot white chocolate Medium"
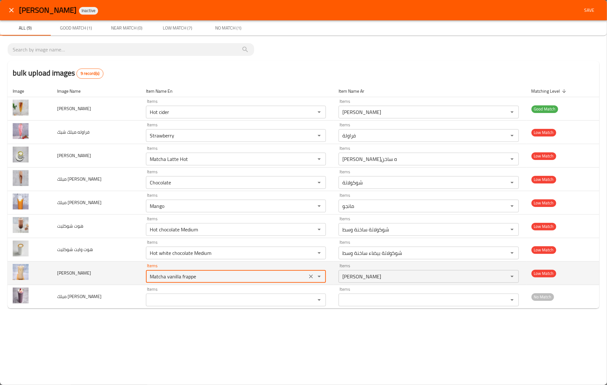
drag, startPoint x: 193, startPoint y: 278, endPoint x: 131, endPoint y: 271, distance: 62.9
click at [131, 271] on tr "بيستاشيو ميلك شيك Items Matcha vanilla frappe Items Items ماتشا فانيليا فرابيه …" at bounding box center [304, 272] width 592 height 23
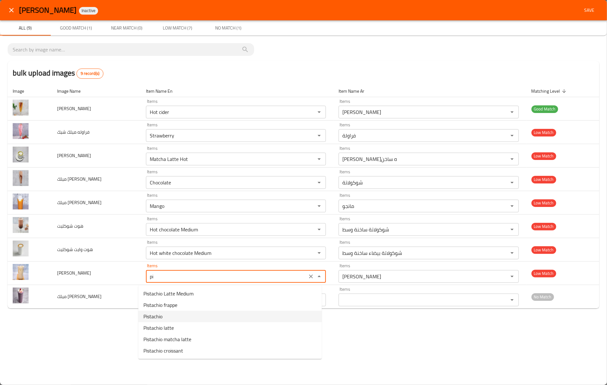
click at [175, 318] on شيك-option-2 "Pistachio" at bounding box center [229, 316] width 183 height 11
type شيك "Pistachio"
type شيك-ar "فستق"
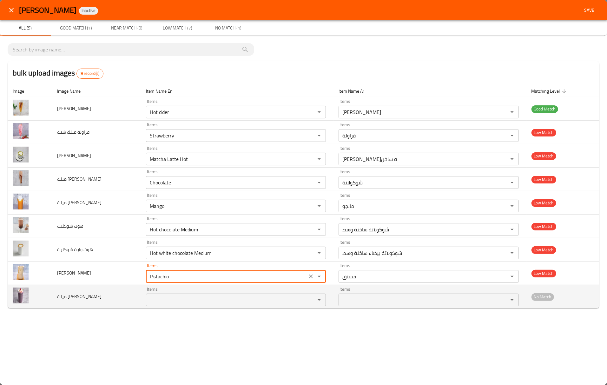
type شيك "Pistachio"
click at [167, 301] on بلوبيري "Items" at bounding box center [226, 299] width 157 height 9
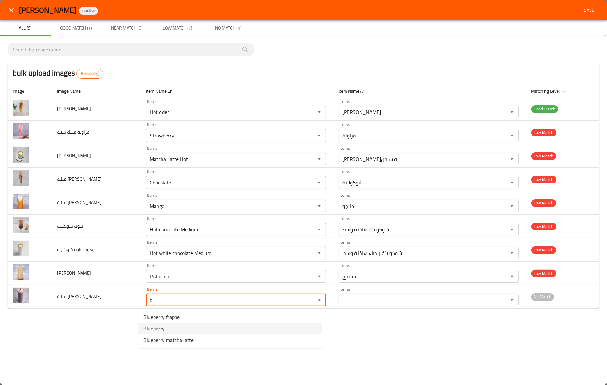
click at [170, 330] on بلوبيري-option-1 "Blueberry" at bounding box center [229, 328] width 183 height 11
type بلوبيري "Blueberry"
type بلوبيري-ar "توت أزرق"
type بلوبيري "Blueberry"
click at [591, 5] on button "Save" at bounding box center [589, 10] width 20 height 12
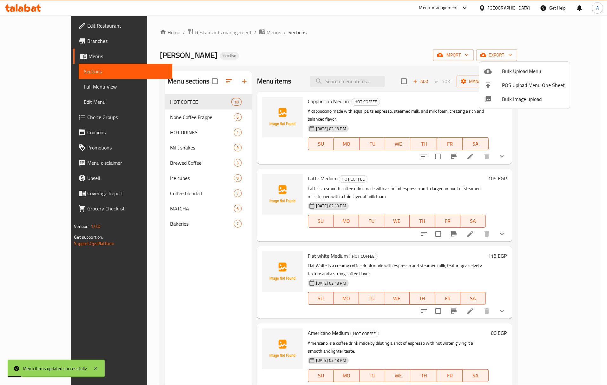
click at [167, 117] on div at bounding box center [303, 192] width 607 height 385
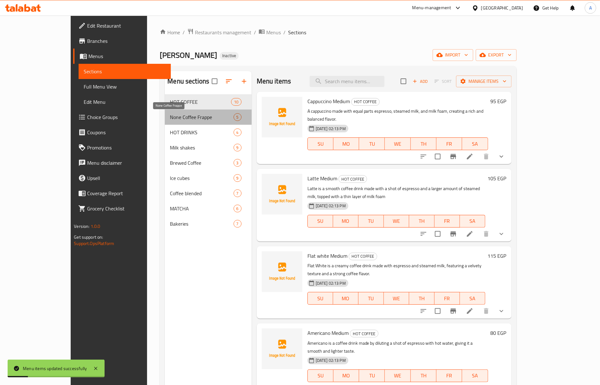
click at [170, 117] on span "None Coffee Frappe" at bounding box center [201, 117] width 63 height 8
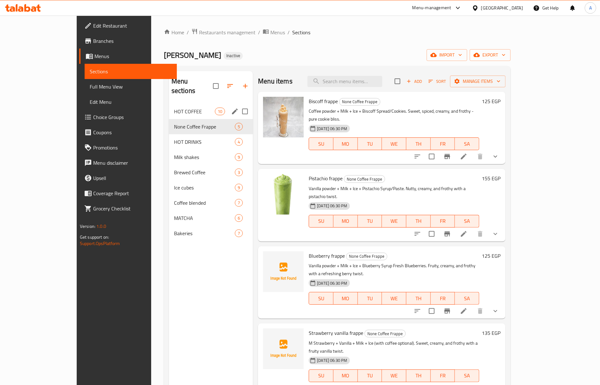
click at [193, 108] on span "HOT COFFEE" at bounding box center [194, 112] width 41 height 8
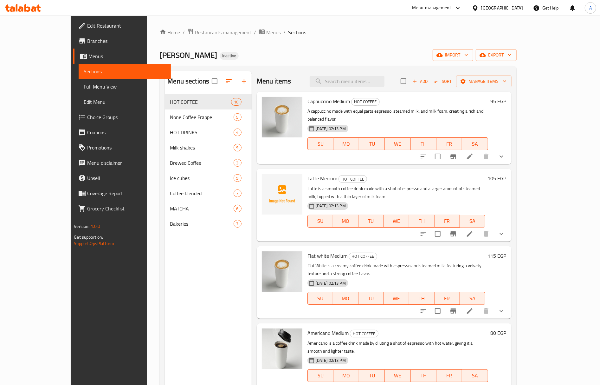
click at [308, 173] on span "Latte Medium" at bounding box center [323, 178] width 30 height 10
copy span "Latte"
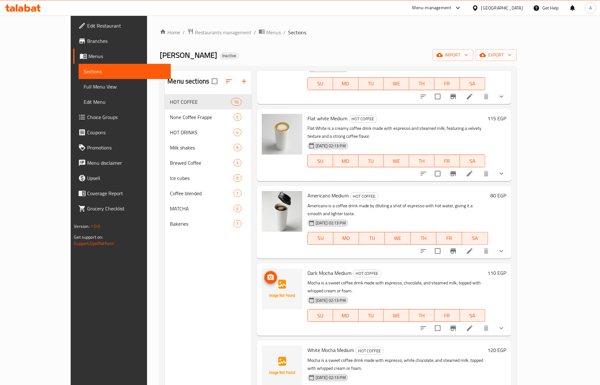
scroll to position [169, 0]
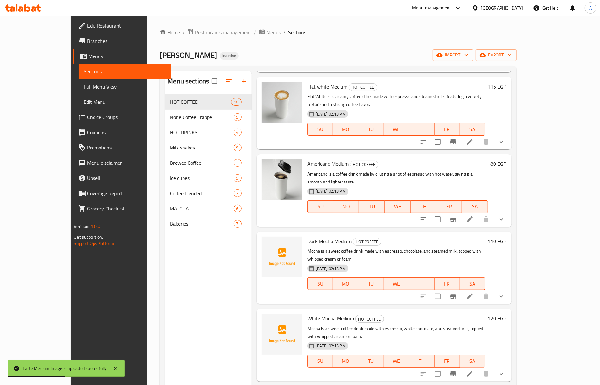
click at [308, 236] on span "Dark Mocha Medium" at bounding box center [330, 241] width 44 height 10
copy span "Mocha"
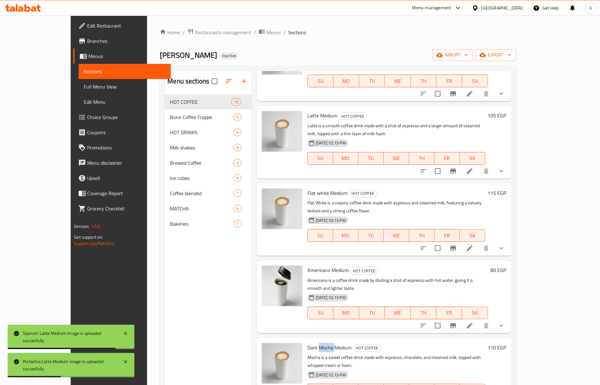
scroll to position [0, 0]
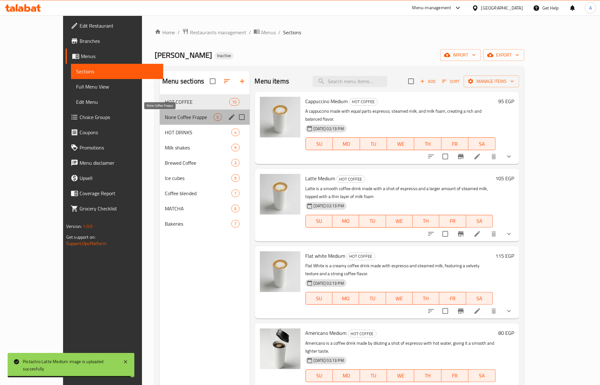
click at [165, 121] on span "None Coffee Frappe" at bounding box center [189, 117] width 49 height 8
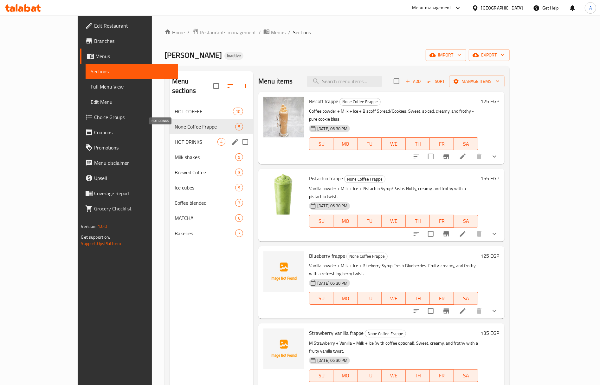
click at [175, 138] on span "HOT DRINKS" at bounding box center [196, 142] width 43 height 8
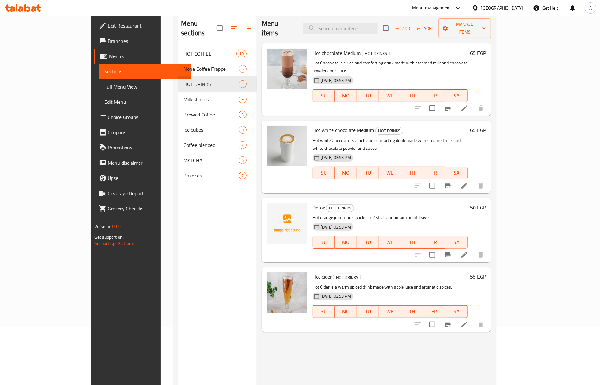
scroll to position [89, 0]
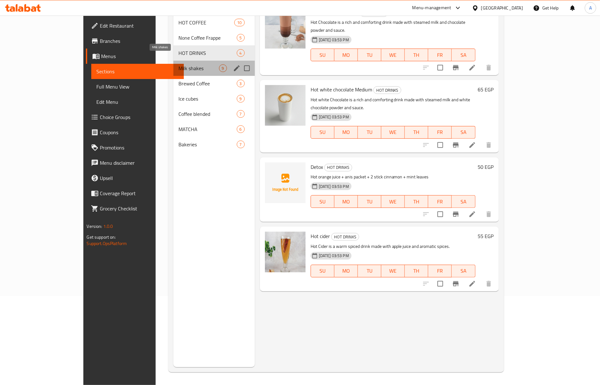
click at [179, 64] on span "Milk shakes" at bounding box center [199, 68] width 40 height 8
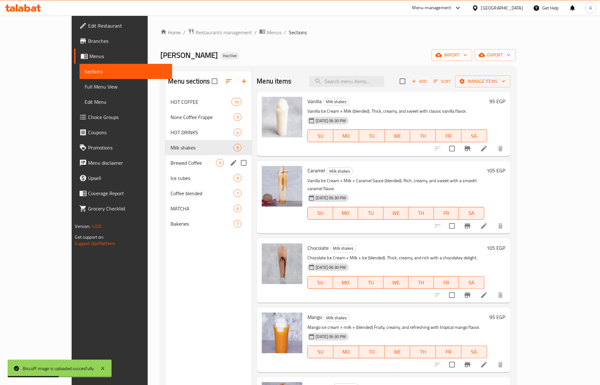
click at [171, 159] on span "Brewed Coffee" at bounding box center [193, 163] width 45 height 8
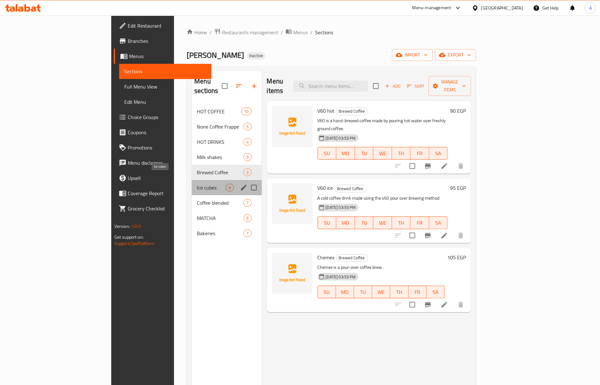
click at [197, 184] on span "Ice cubes" at bounding box center [211, 188] width 29 height 8
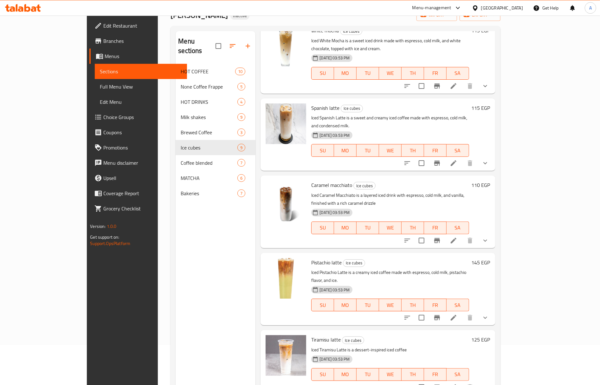
scroll to position [89, 0]
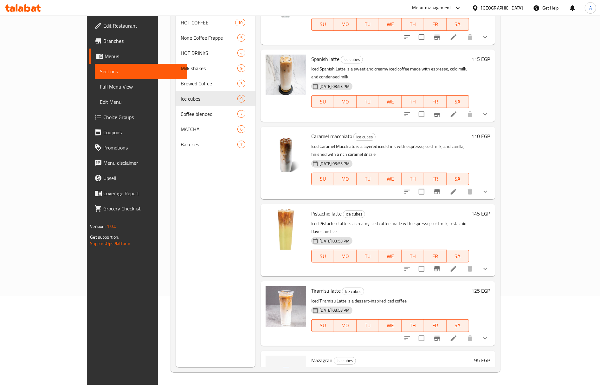
click at [311, 355] on span "Mazagran" at bounding box center [321, 360] width 21 height 10
copy h6 "Mazagran"
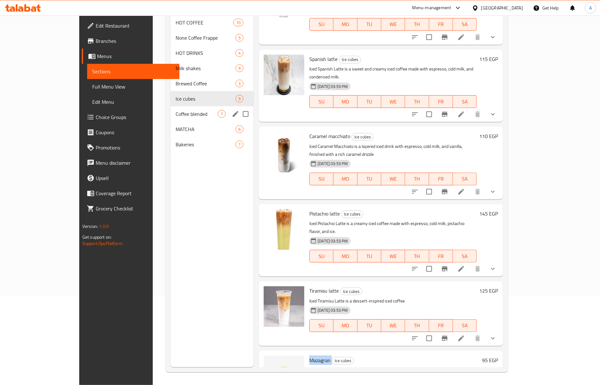
click at [176, 110] on span "Coffee blended" at bounding box center [197, 114] width 42 height 8
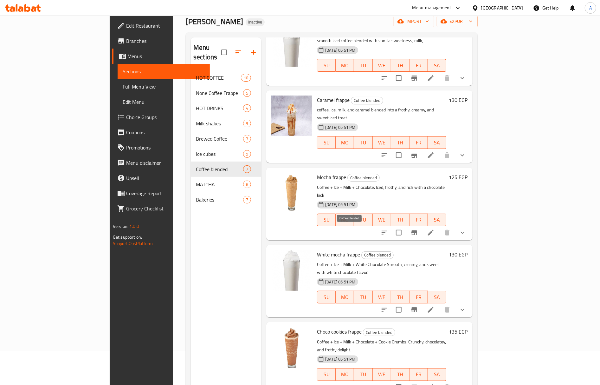
scroll to position [89, 0]
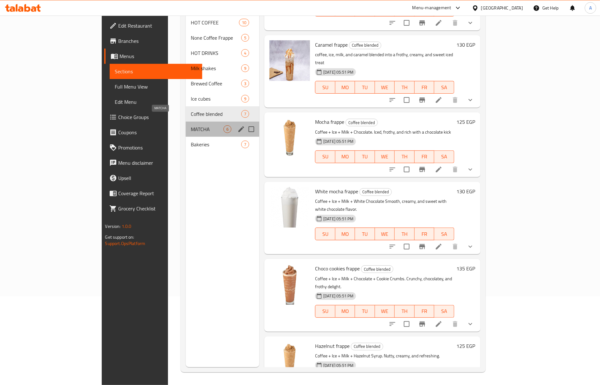
click at [191, 125] on span "MATCHA" at bounding box center [207, 129] width 33 height 8
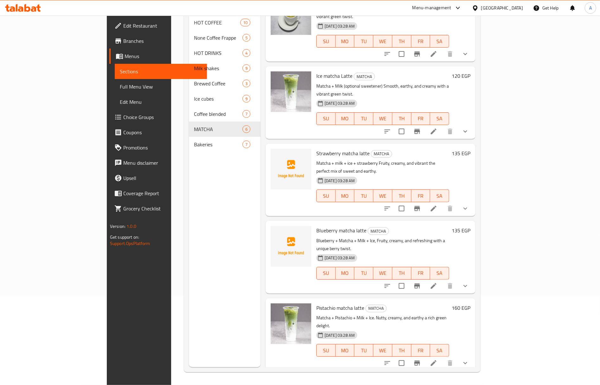
scroll to position [4, 0]
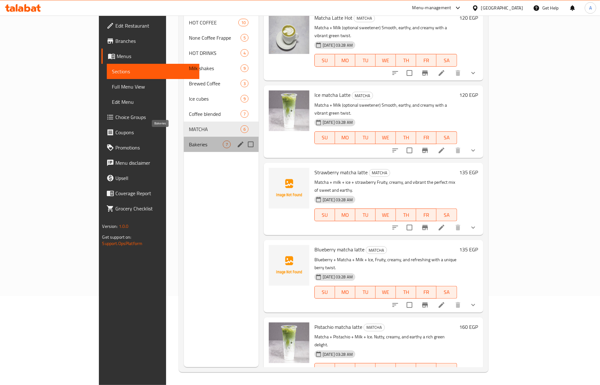
click at [189, 141] on span "Bakeries" at bounding box center [206, 145] width 34 height 8
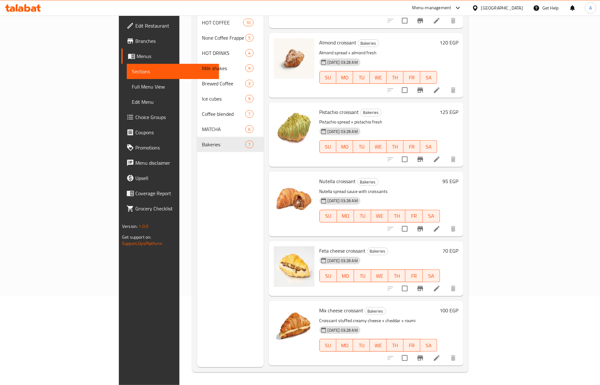
scroll to position [107, 0]
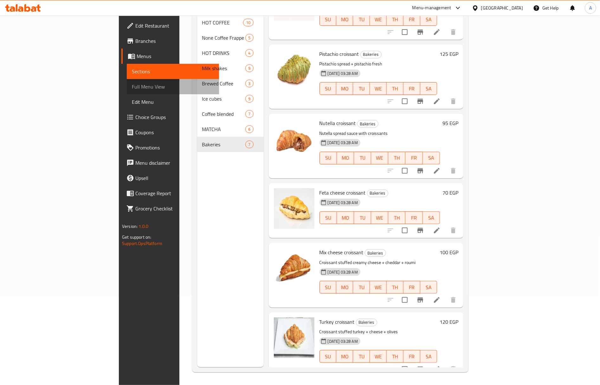
click at [132, 88] on span "Full Menu View" at bounding box center [173, 87] width 82 height 8
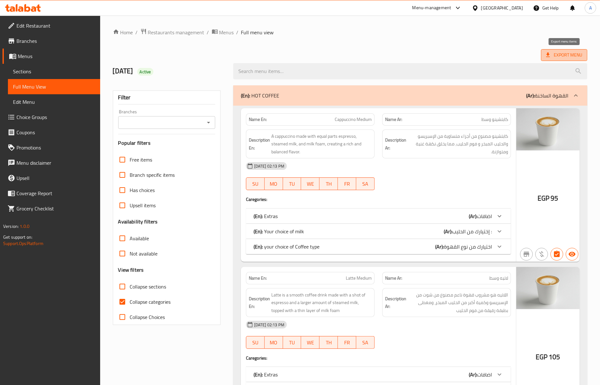
click at [551, 60] on span "Export Menu" at bounding box center [564, 55] width 46 height 12
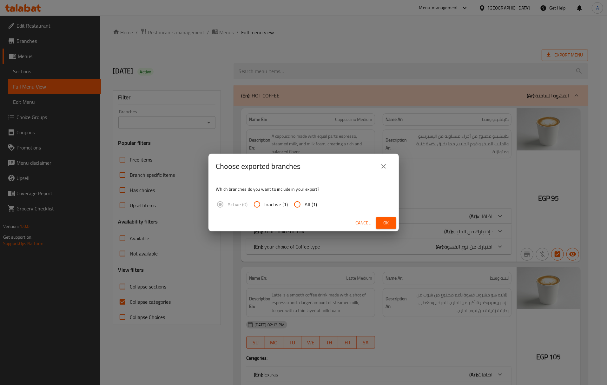
click at [302, 205] on input "All (1)" at bounding box center [297, 204] width 15 height 15
radio input "true"
click at [386, 222] on span "Ok" at bounding box center [386, 223] width 10 height 8
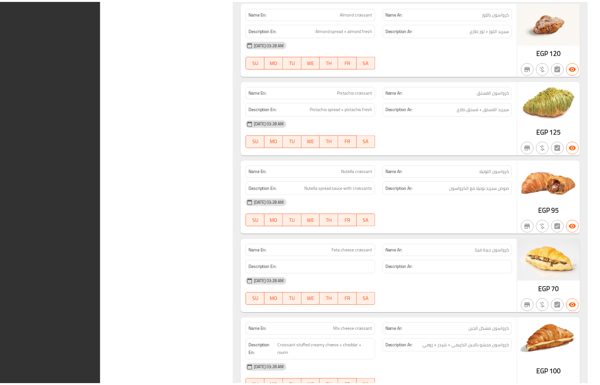
scroll to position [7763, 0]
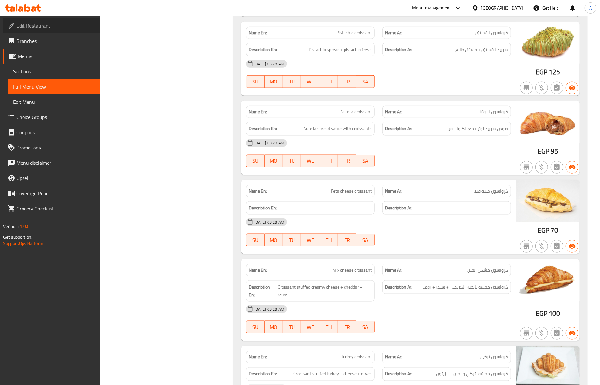
click at [26, 29] on span "Edit Restaurant" at bounding box center [55, 26] width 79 height 8
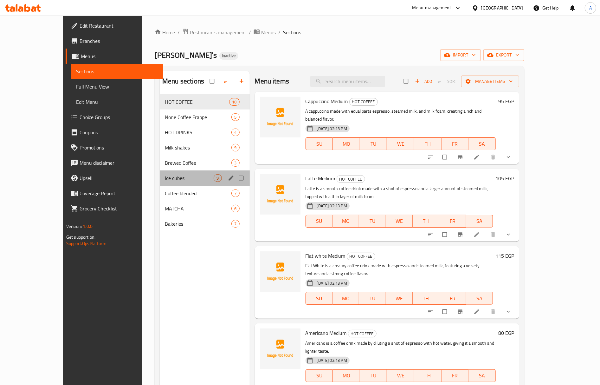
click at [160, 183] on div "Ice cubes 9" at bounding box center [205, 177] width 90 height 15
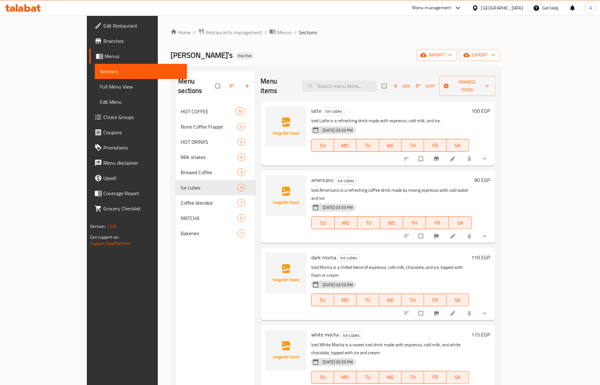
click at [311, 175] on span "americano" at bounding box center [322, 180] width 22 height 10
copy h6 "americano"
click at [366, 84] on input "search" at bounding box center [339, 86] width 75 height 11
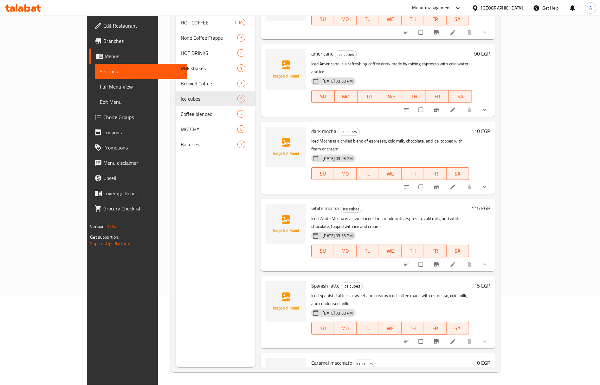
scroll to position [84, 0]
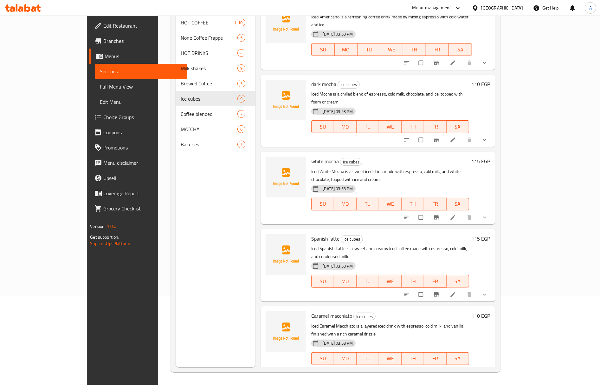
click at [312, 311] on span "Caramel macchiato" at bounding box center [331, 316] width 41 height 10
copy h6 "Caramel macchiato"
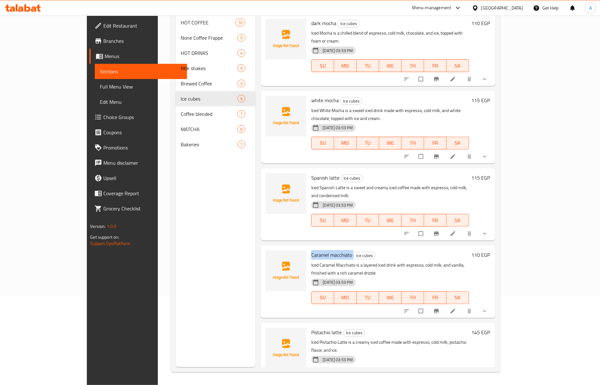
scroll to position [211, 0]
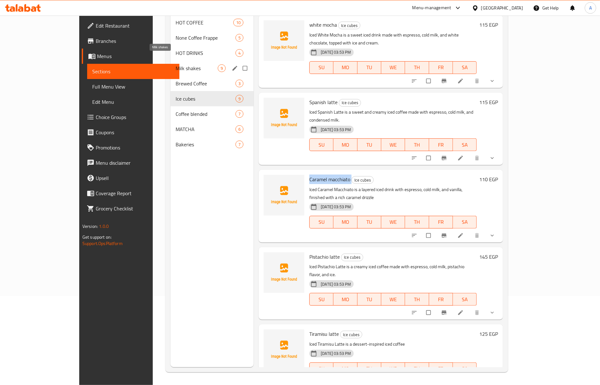
click at [176, 64] on span "Milk shakes" at bounding box center [197, 68] width 42 height 8
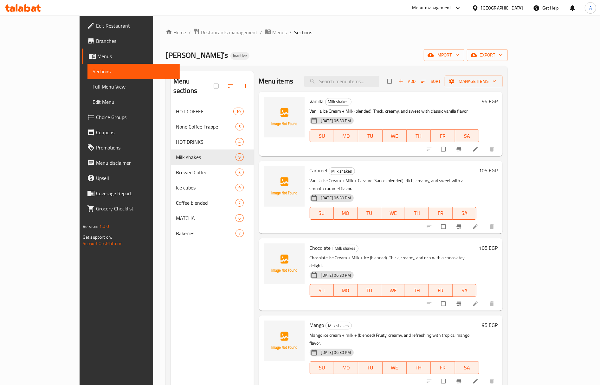
click at [310, 106] on span "Vanilla" at bounding box center [317, 101] width 14 height 10
copy h6 "Vanilla"
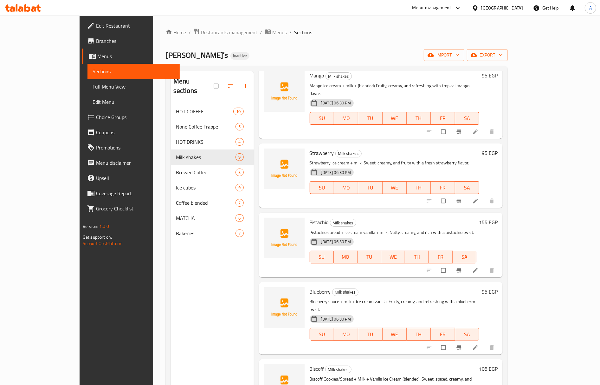
scroll to position [254, 0]
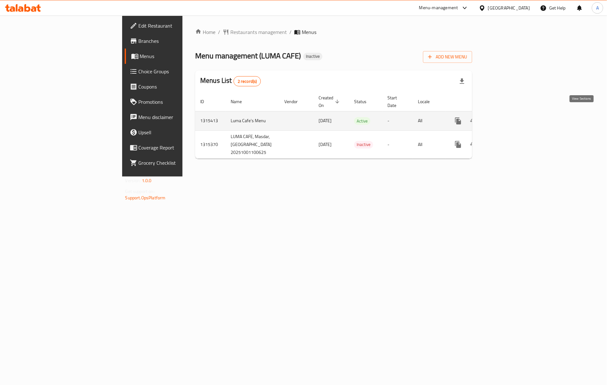
click at [507, 118] on icon "enhanced table" at bounding box center [504, 121] width 6 height 6
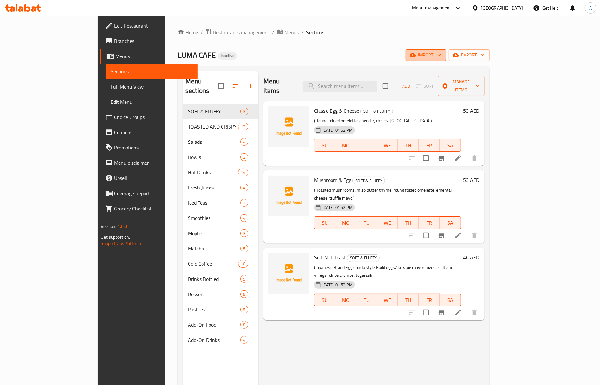
click at [416, 55] on icon "button" at bounding box center [413, 55] width 6 height 4
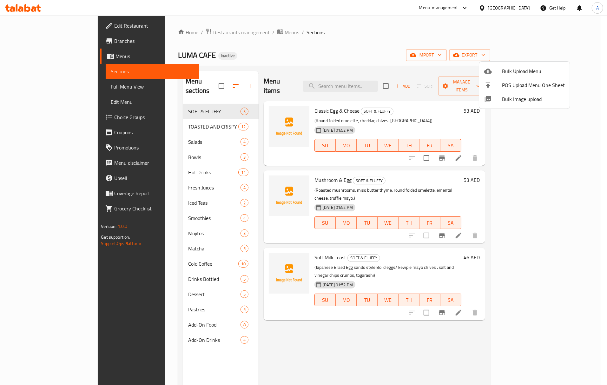
click at [512, 98] on span "Bulk Image upload" at bounding box center [533, 99] width 63 height 8
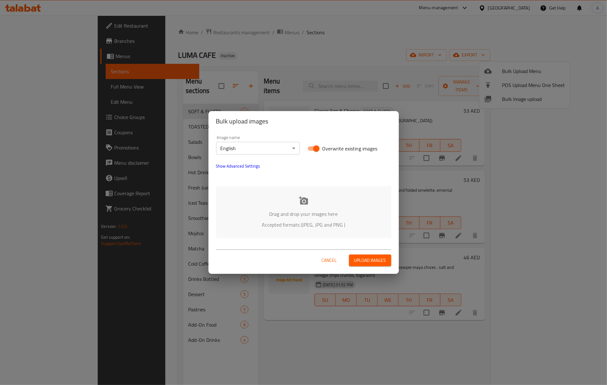
click at [296, 221] on p "Accepted formats (JPEG, JPG and PNG )" at bounding box center [304, 225] width 156 height 8
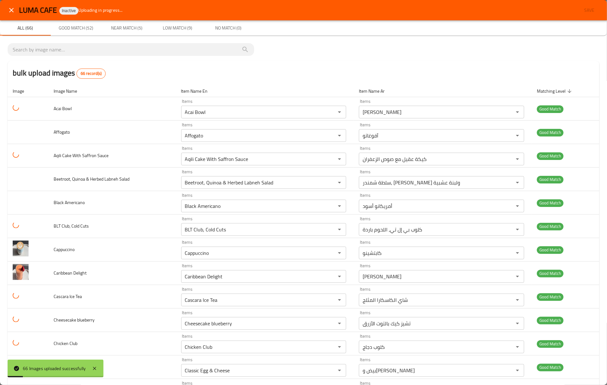
scroll to position [1281, 0]
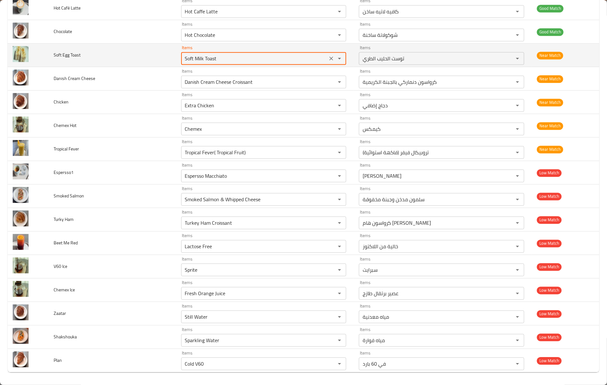
drag, startPoint x: 194, startPoint y: 58, endPoint x: 249, endPoint y: 60, distance: 54.3
click at [249, 60] on Toast "Soft Milk Toast" at bounding box center [254, 58] width 143 height 9
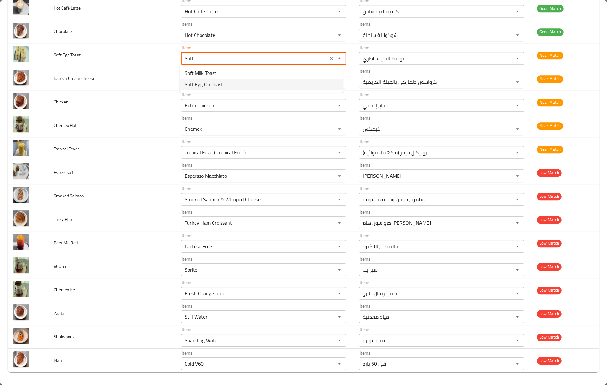
click at [217, 86] on span "Soft Egg On Toast" at bounding box center [204, 85] width 38 height 8
type Toast "Soft Egg On Toast"
type Toast-ar "بيض طري على توست"
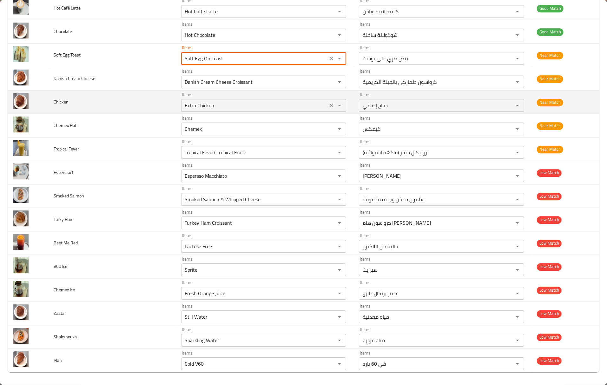
type Toast "Soft Egg On Toast"
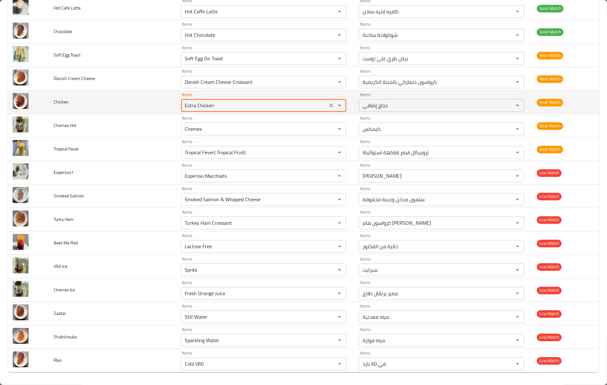
drag, startPoint x: 196, startPoint y: 102, endPoint x: 169, endPoint y: 109, distance: 27.9
click at [170, 109] on tr "Chicken Items Extra Chicken Items Items دجاج إضافي Items Near Match" at bounding box center [304, 101] width 592 height 23
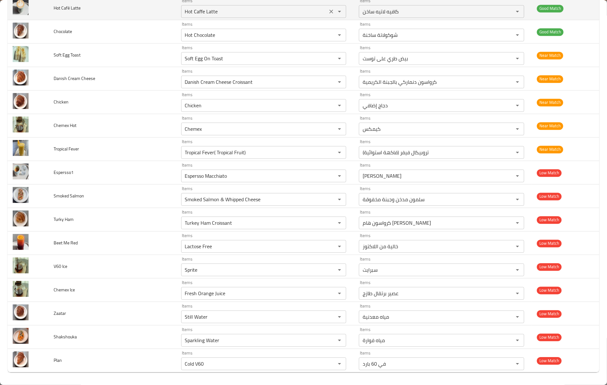
type input "Extra Chicken"
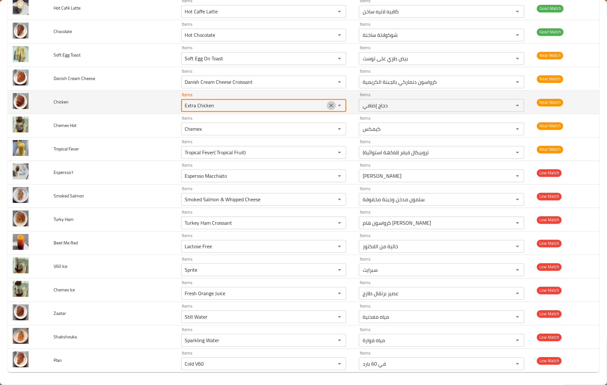
click at [328, 107] on icon "Clear" at bounding box center [331, 105] width 6 height 6
click at [121, 102] on td "Chicken" at bounding box center [112, 101] width 127 height 23
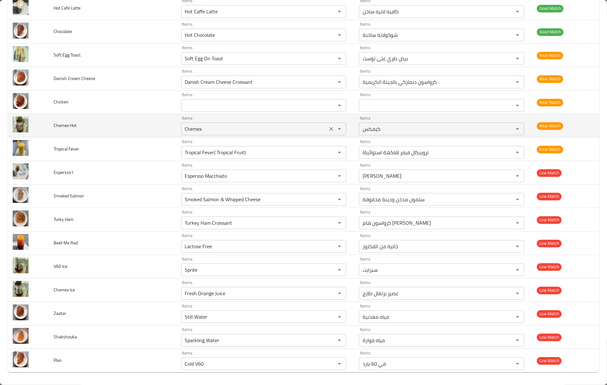
click at [205, 134] on div "Chemex Items" at bounding box center [263, 128] width 165 height 13
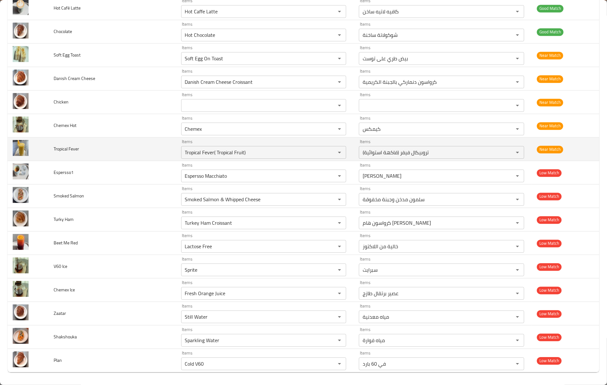
click at [159, 157] on td "Tropical Fever" at bounding box center [112, 148] width 127 height 23
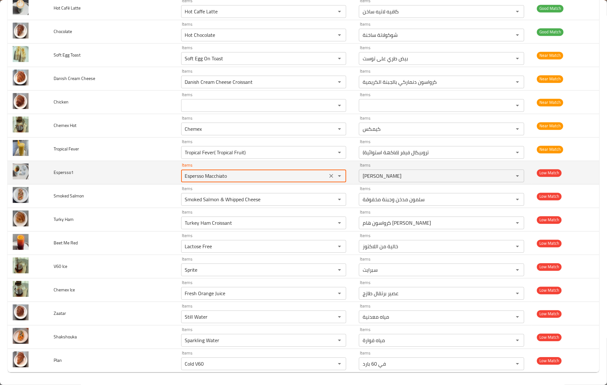
drag, startPoint x: 210, startPoint y: 179, endPoint x: 255, endPoint y: 175, distance: 45.8
click at [255, 175] on input "Espersso Macchiato" at bounding box center [254, 175] width 143 height 9
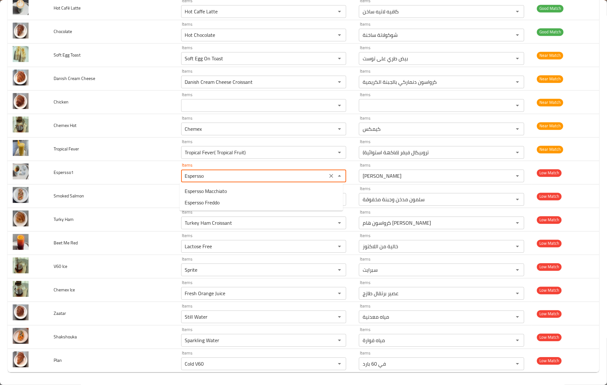
type input "Espersso"
click at [241, 194] on li "Espersso" at bounding box center [261, 190] width 163 height 11
type input "إسبريسو"
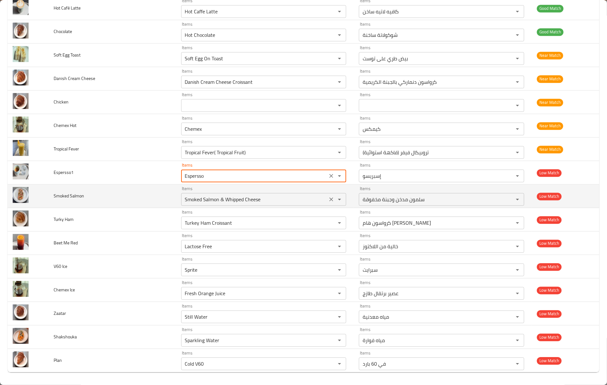
type input "Espersso"
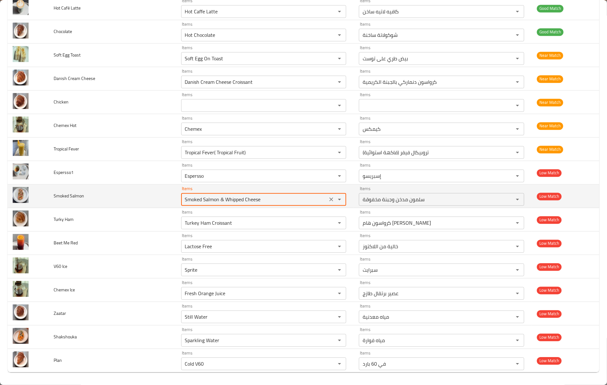
drag, startPoint x: 222, startPoint y: 199, endPoint x: 273, endPoint y: 193, distance: 51.7
click at [273, 193] on div "Smoked Salmon & Whipped Cheese Items" at bounding box center [263, 199] width 165 height 13
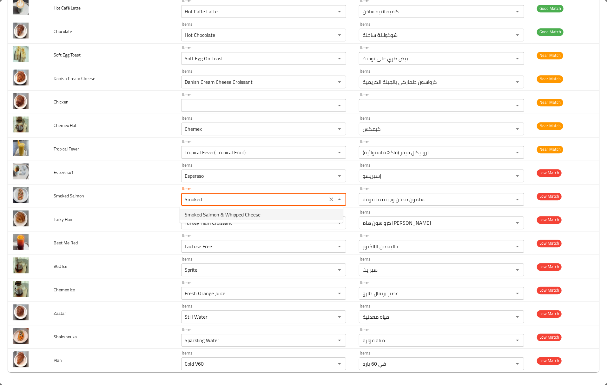
click at [249, 211] on span "Smoked Salmon & Whipped Cheese" at bounding box center [223, 215] width 76 height 8
type Salmon "Smoked Salmon & Whipped Cheese"
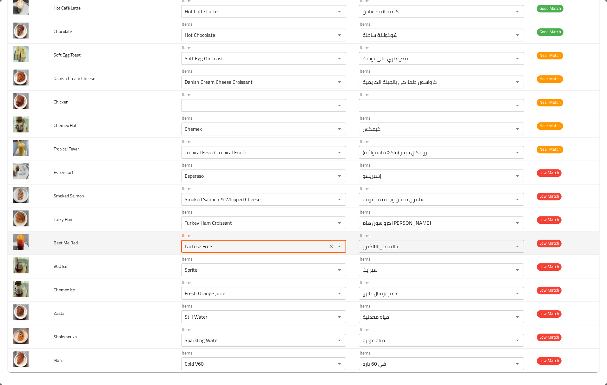
drag, startPoint x: 217, startPoint y: 244, endPoint x: 129, endPoint y: 247, distance: 88.2
click at [129, 247] on tr "Beet Me Red Items Lactose Free Items Items خالية من اللاكتوز Items Low Match" at bounding box center [304, 242] width 592 height 23
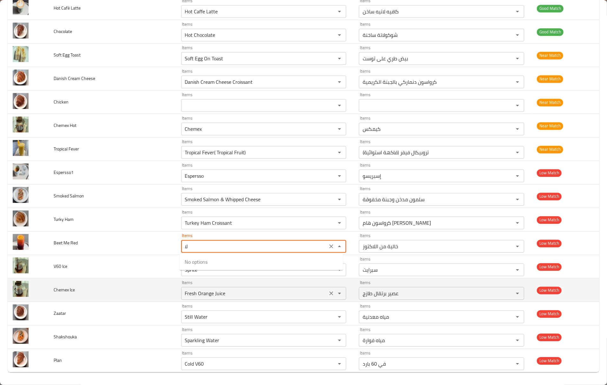
type Red "ل"
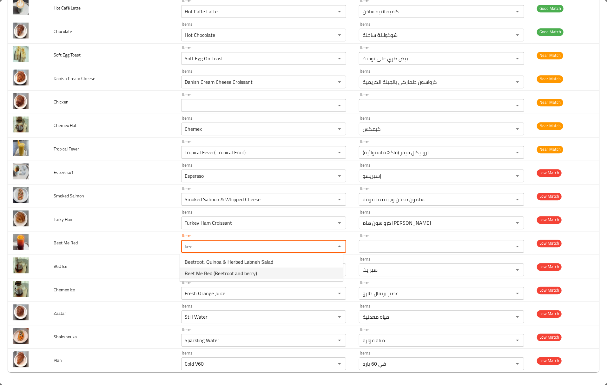
click at [268, 273] on Red-option-1 "Beet Me Red (Beetroot and berry)" at bounding box center [261, 272] width 163 height 11
type Red "Beet Me Red (Beetroot and berry)"
type Red-ar "بيت مي ريد (شمندر وتوت)"
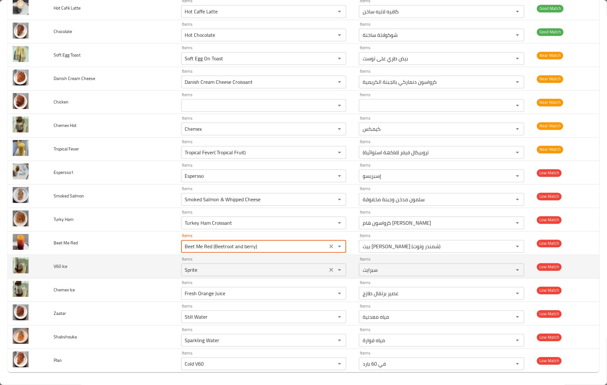
type Red "Beet Me Red (Beetroot and berry)"
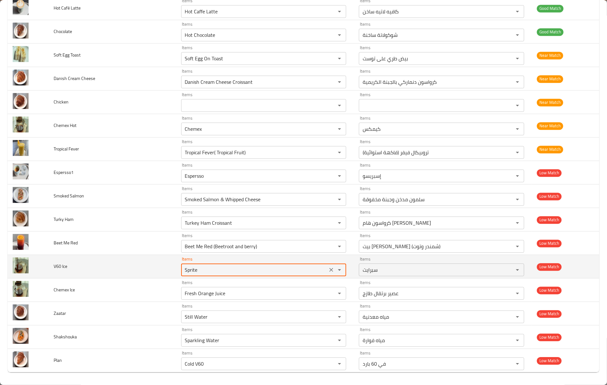
drag, startPoint x: 244, startPoint y: 268, endPoint x: 132, endPoint y: 259, distance: 112.6
click at [132, 259] on tr "V60 Ice Items Sprite Items Items سبرايت Items Low Match" at bounding box center [304, 266] width 592 height 23
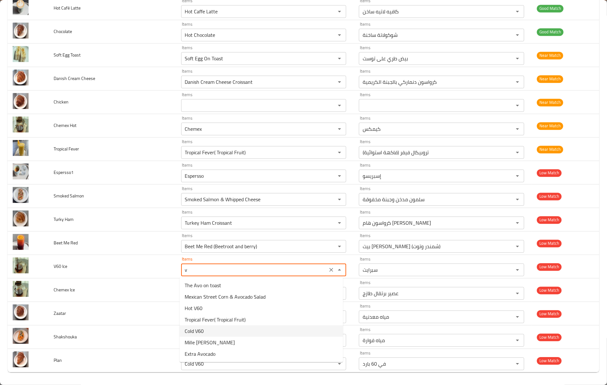
click at [213, 331] on Ice-option-4 "Cold V60" at bounding box center [261, 330] width 163 height 11
type Ice "Cold V60"
type Ice-ar "في 60 بارد"
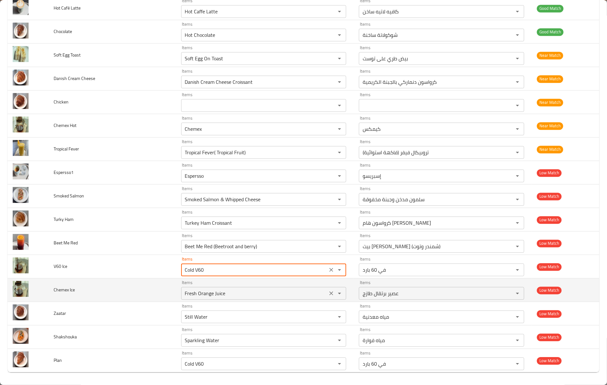
type Ice "Cold V60"
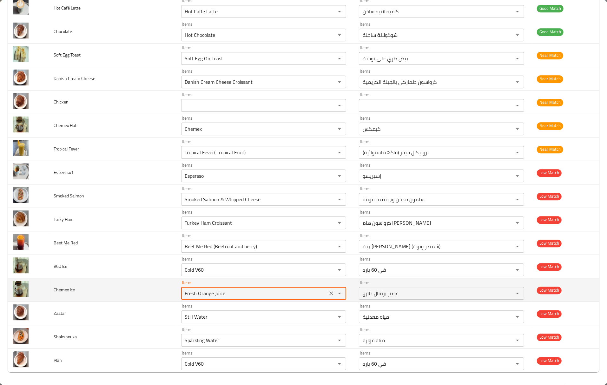
drag, startPoint x: 231, startPoint y: 296, endPoint x: 164, endPoint y: 292, distance: 67.1
click at [164, 292] on tr "Chemex Ice Items Fresh Orange Juice Items Items عصير برتقال طازج Items Low Match" at bounding box center [304, 289] width 592 height 23
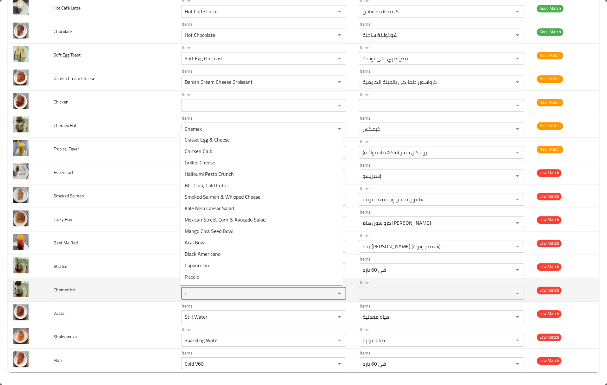
type Ice "ch"
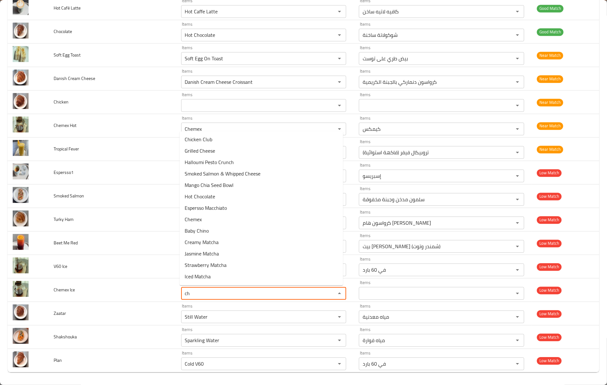
scroll to position [0, 0]
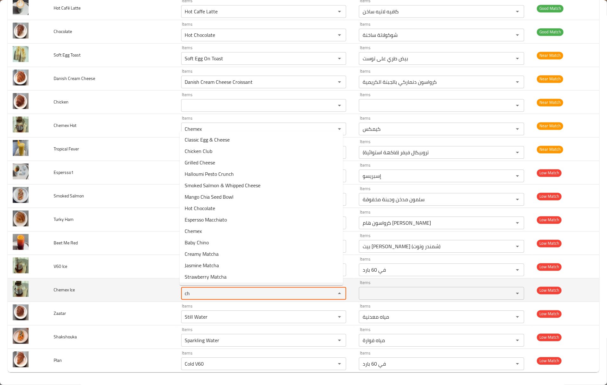
drag, startPoint x: 206, startPoint y: 290, endPoint x: 168, endPoint y: 293, distance: 37.6
click at [153, 293] on tr "Chemex Ice Items ch Items Items Items Low Match" at bounding box center [304, 289] width 592 height 23
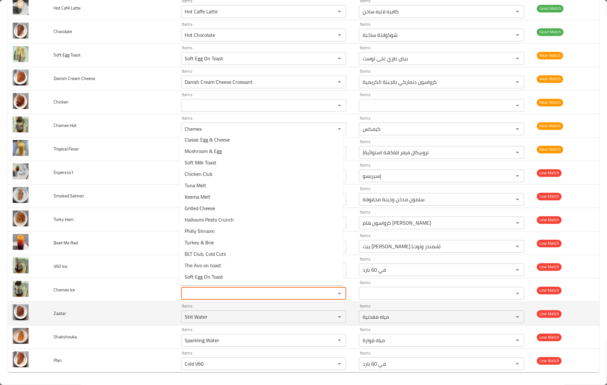
click at [159, 308] on td "Zaatar" at bounding box center [112, 313] width 127 height 23
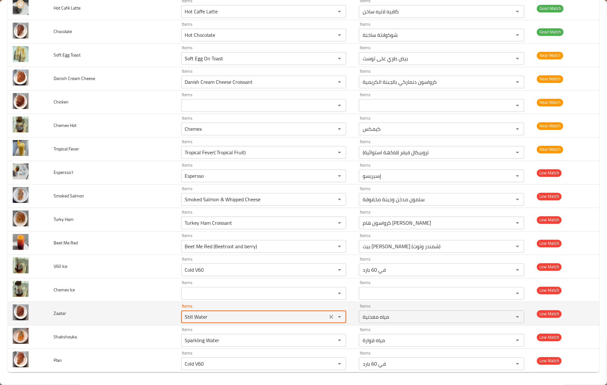
drag, startPoint x: 214, startPoint y: 319, endPoint x: 155, endPoint y: 314, distance: 59.2
click at [155, 314] on tr "Zaatar Items Still Water Items Items مياه معدنية Items Low Match" at bounding box center [304, 313] width 592 height 23
type input "x"
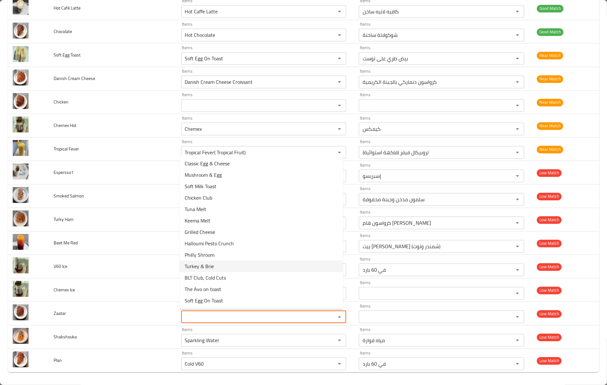
type input "z"
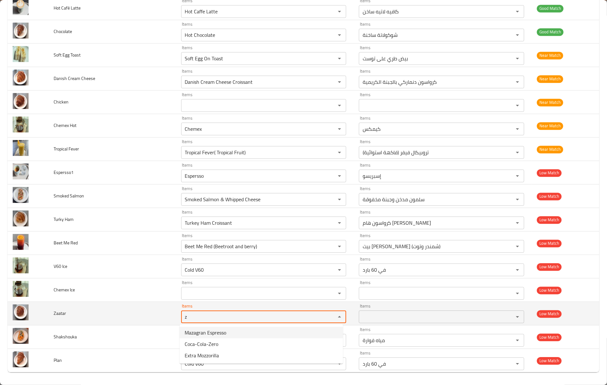
drag, startPoint x: 273, startPoint y: 317, endPoint x: 166, endPoint y: 310, distance: 106.8
click at [166, 310] on tr "Zaatar Items z Items Items Items Low Match" at bounding box center [304, 313] width 592 height 23
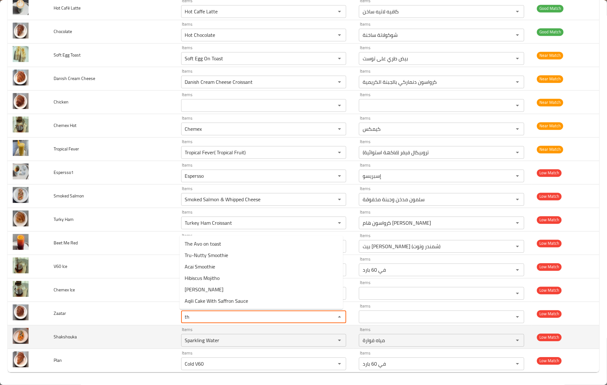
type input "t"
click at [162, 339] on td "Shakshouka" at bounding box center [112, 336] width 127 height 23
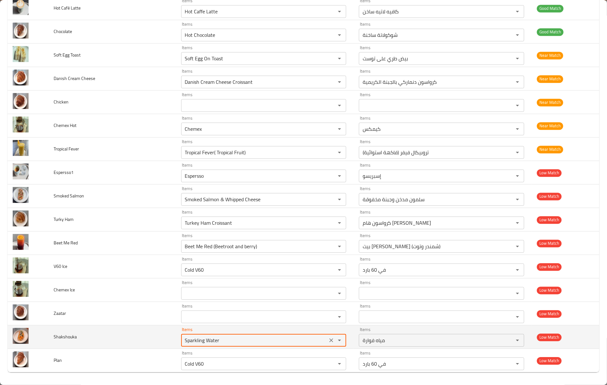
drag, startPoint x: 226, startPoint y: 342, endPoint x: 178, endPoint y: 340, distance: 47.9
click at [178, 340] on td "Items Sparkling Water Items" at bounding box center [265, 336] width 178 height 23
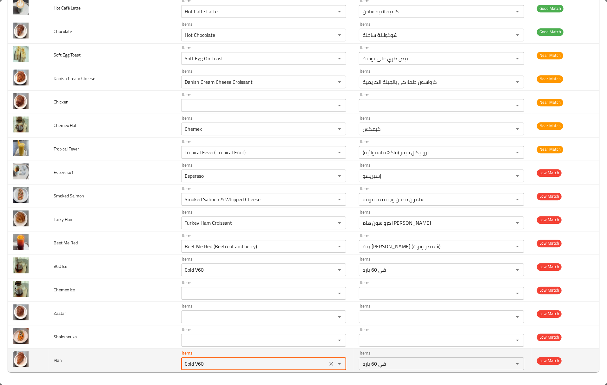
drag, startPoint x: 221, startPoint y: 360, endPoint x: 170, endPoint y: 358, distance: 51.4
click at [170, 358] on tr "Plan Items Cold V60 Items Items في 60 بارد Items Low Match" at bounding box center [304, 360] width 592 height 23
type input "Cold V60"
click at [159, 355] on td "Plan" at bounding box center [112, 360] width 127 height 23
click at [330, 363] on icon "Clear" at bounding box center [332, 364] width 4 height 4
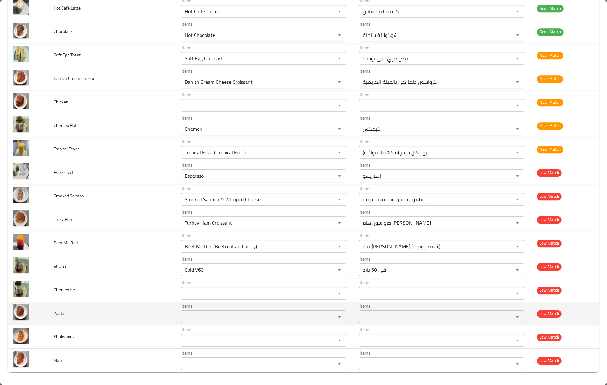
click at [150, 321] on td "Zaatar" at bounding box center [112, 313] width 127 height 23
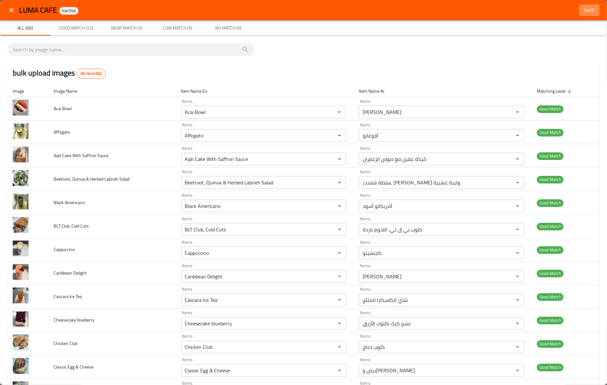
click at [581, 11] on span "Save" at bounding box center [588, 10] width 15 height 8
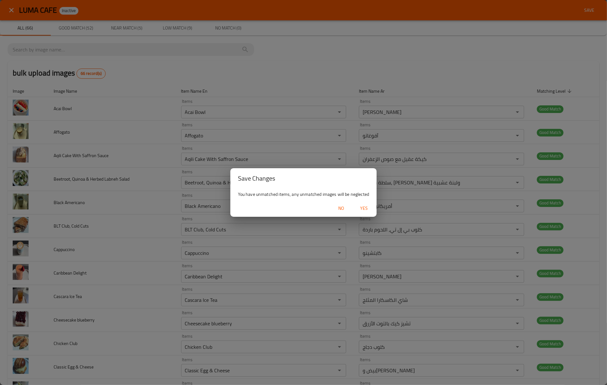
click at [359, 207] on span "Yes" at bounding box center [363, 208] width 15 height 8
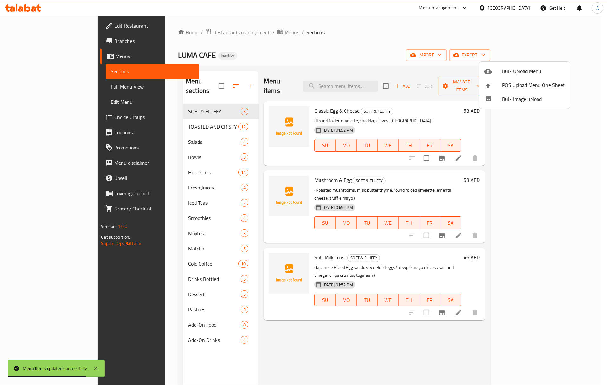
click at [155, 112] on div at bounding box center [303, 192] width 607 height 385
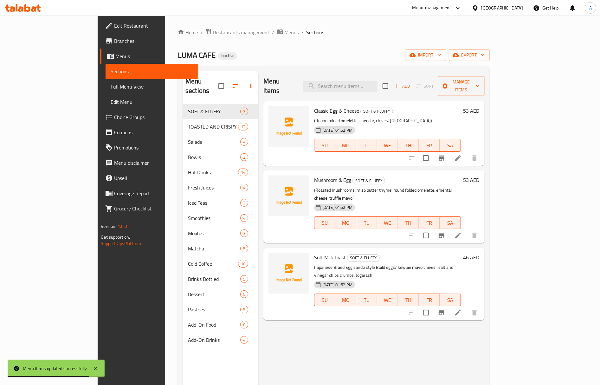
click at [183, 119] on div "TOASTED AND CRISPY 12" at bounding box center [220, 126] width 75 height 15
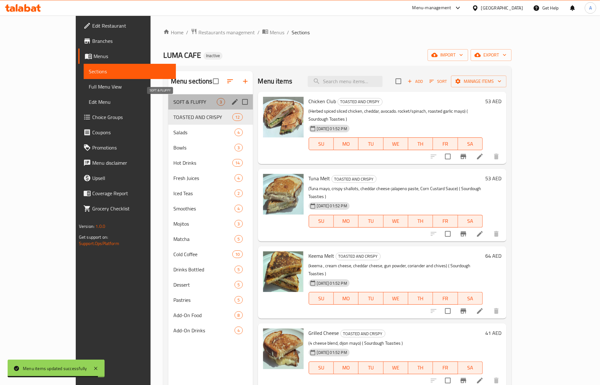
click at [173, 103] on span "SOFT & FLUFFY" at bounding box center [195, 102] width 44 height 8
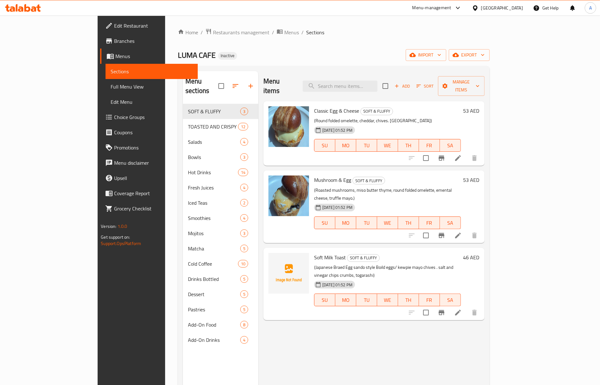
click at [319, 252] on span "Soft Milk Toast" at bounding box center [330, 257] width 32 height 10
copy h6 "Toast"
click at [314, 175] on span "Mushroom & Egg" at bounding box center [332, 180] width 37 height 10
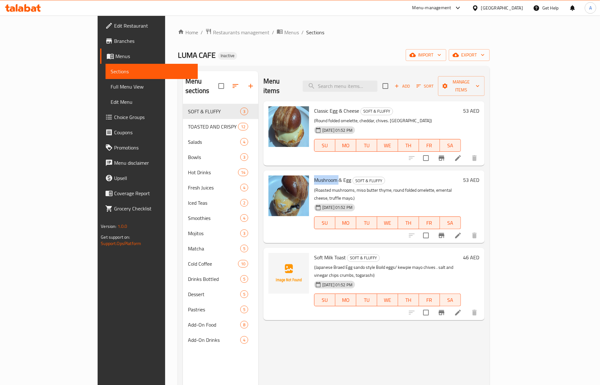
copy span "Mushroom"
click at [321, 175] on span "Mushroom & Egg" at bounding box center [332, 180] width 37 height 10
copy h6 "Egg"
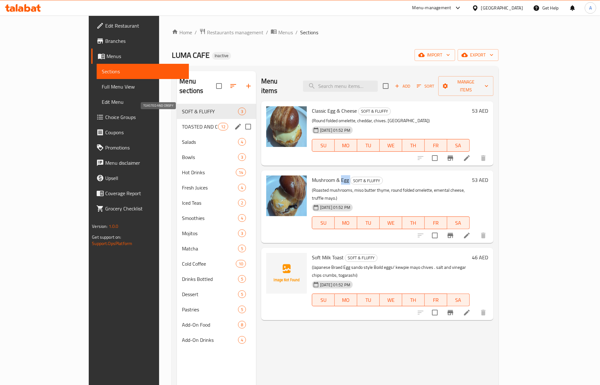
click at [182, 123] on span "TOASTED AND CRISPY" at bounding box center [200, 127] width 36 height 8
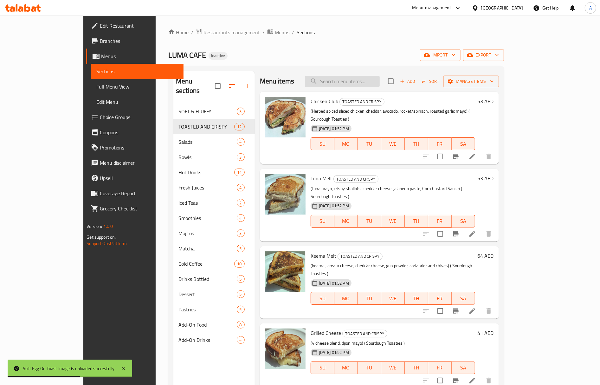
click at [363, 82] on input "search" at bounding box center [342, 81] width 75 height 11
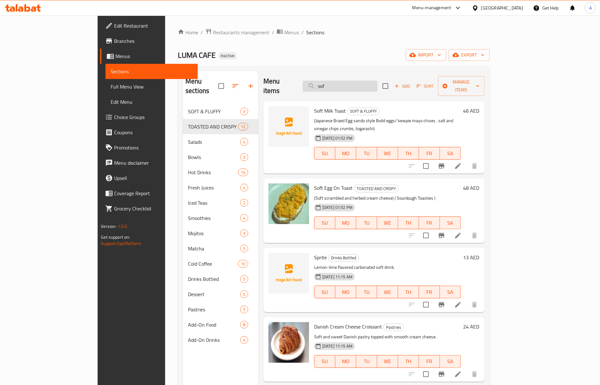
type input "soft"
click at [323, 77] on div "Menu items soft Add Sort Manage items" at bounding box center [374, 86] width 221 height 30
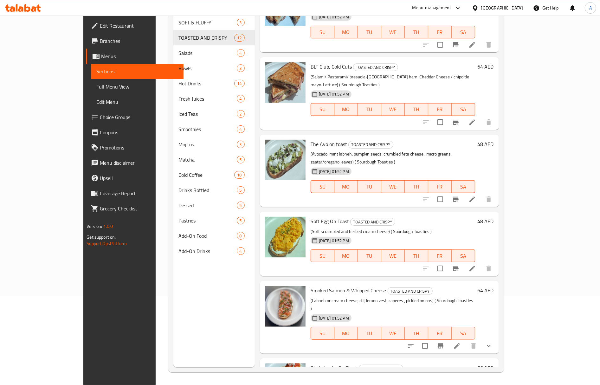
scroll to position [89, 0]
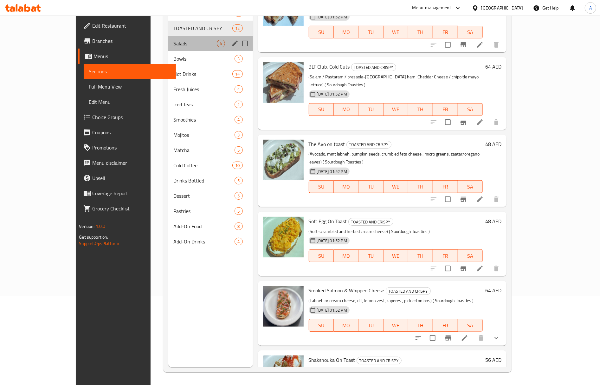
click at [168, 37] on div "Salads 4" at bounding box center [210, 43] width 85 height 15
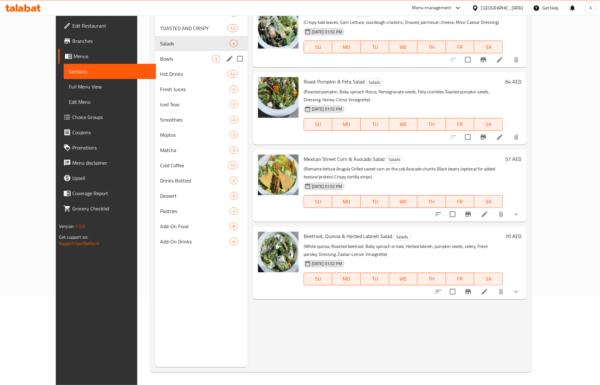
click at [160, 59] on span "Bowls" at bounding box center [186, 59] width 52 height 8
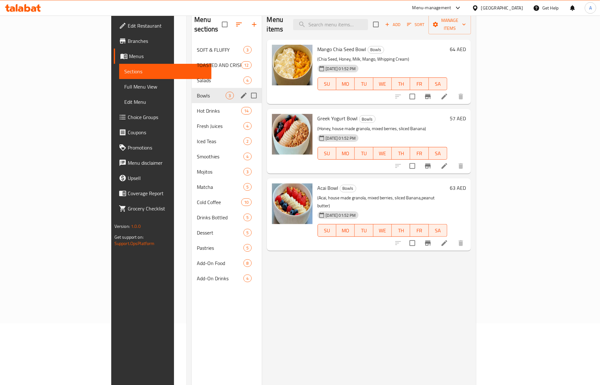
scroll to position [47, 0]
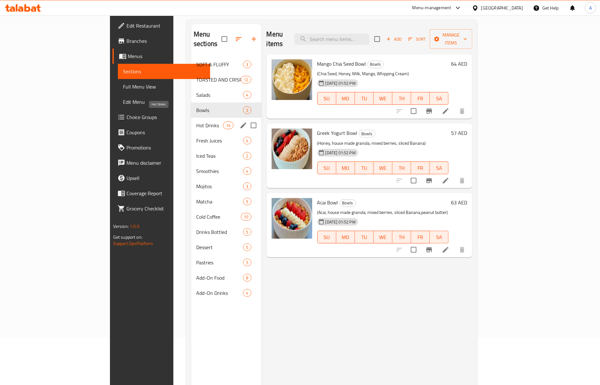
click at [196, 121] on span "Hot Drinks" at bounding box center [209, 125] width 27 height 8
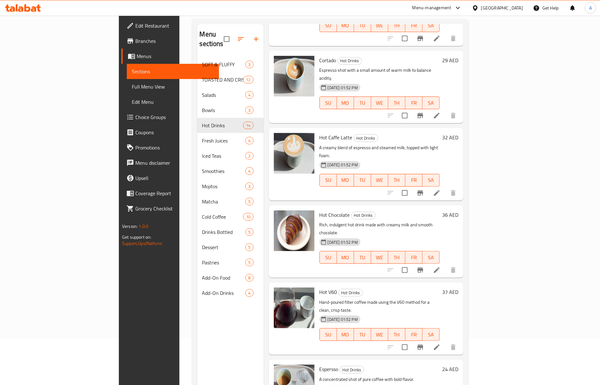
scroll to position [338, 0]
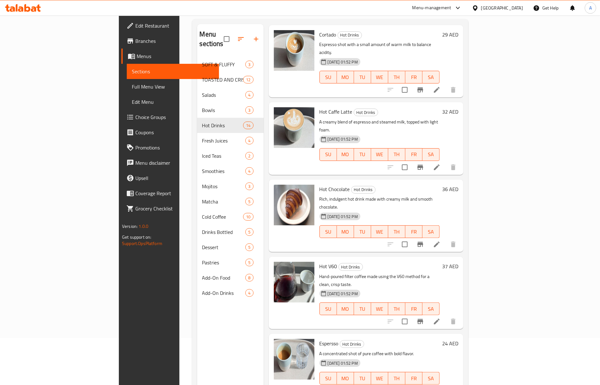
click at [320, 184] on span "Hot Chocolate" at bounding box center [335, 189] width 30 height 10
click at [320, 185] on h6 "Hot Chocolate Hot Drinks" at bounding box center [380, 189] width 120 height 9
click at [320, 184] on span "Hot Chocolate" at bounding box center [335, 189] width 30 height 10
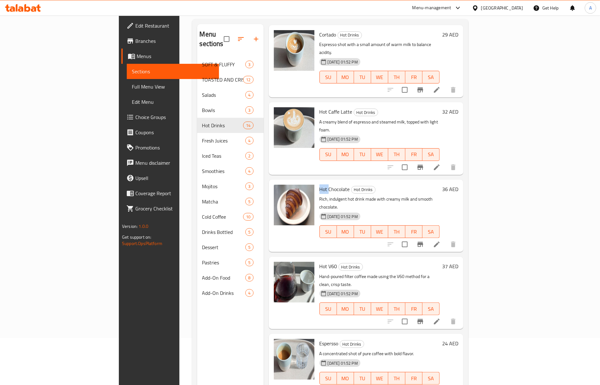
click at [320, 184] on span "Hot Chocolate" at bounding box center [335, 189] width 30 height 10
copy span "Hot"
click at [320, 338] on span "Espersso" at bounding box center [329, 343] width 19 height 10
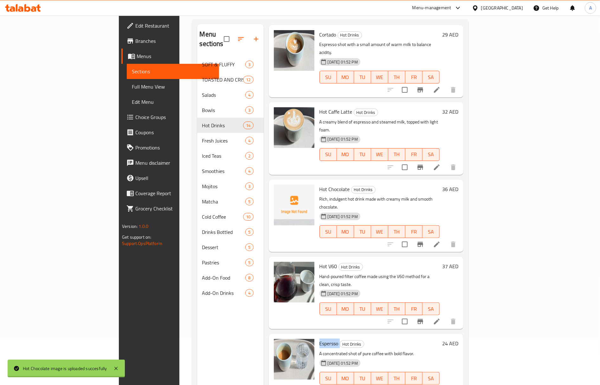
copy h6 "Espersso"
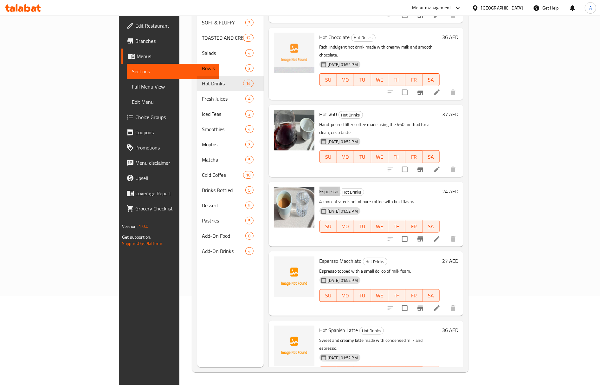
scroll to position [507, 0]
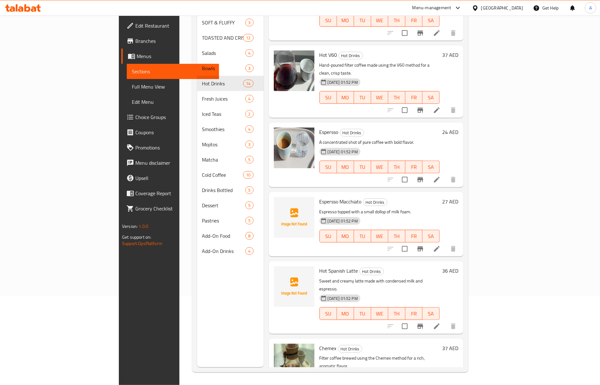
click at [320, 266] on span "Hot Spanish Latte" at bounding box center [339, 271] width 39 height 10
copy span "Spanish"
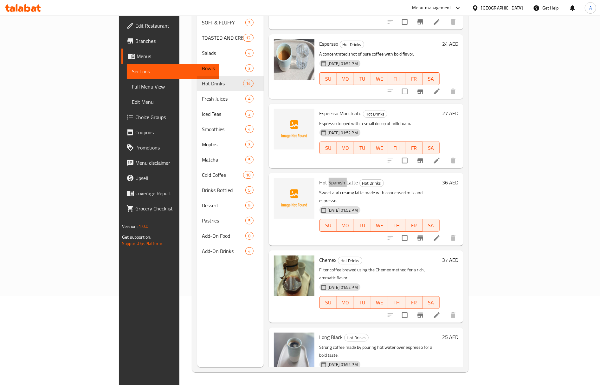
scroll to position [601, 0]
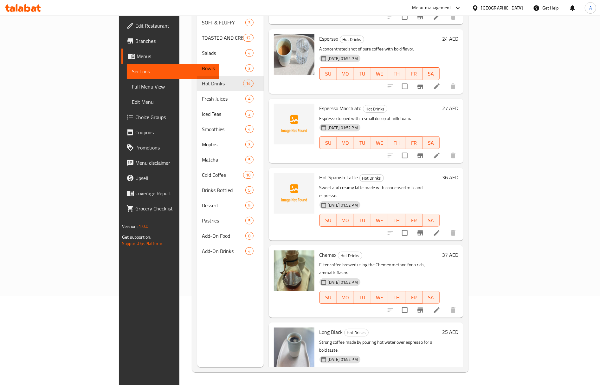
copy h6 "Chino"
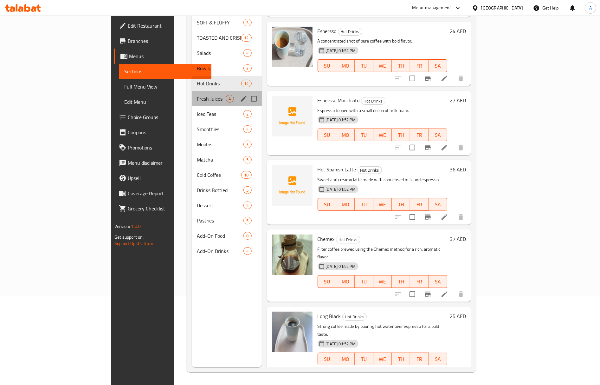
click at [192, 95] on div "Fresh Juices 4" at bounding box center [227, 98] width 70 height 15
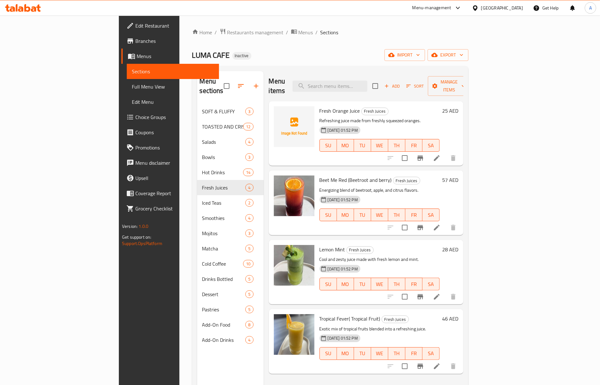
click at [320, 106] on span "Fresh Orange Juice" at bounding box center [340, 111] width 41 height 10
copy span "Orange"
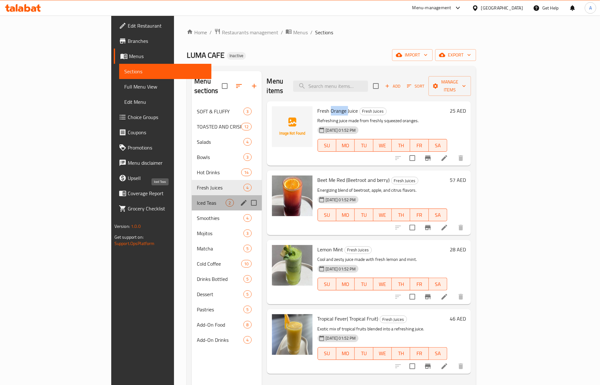
click at [197, 199] on span "Iced Teas" at bounding box center [211, 203] width 29 height 8
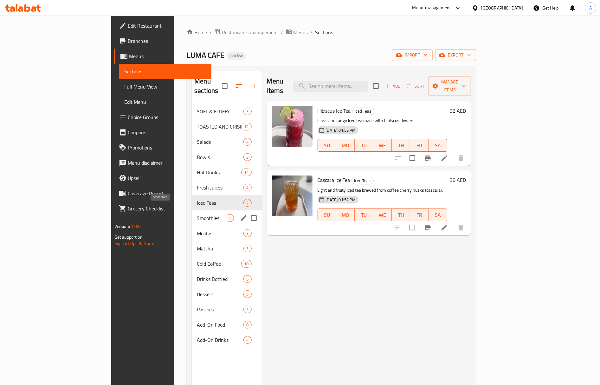
click at [197, 214] on span "Smoothies" at bounding box center [211, 218] width 29 height 8
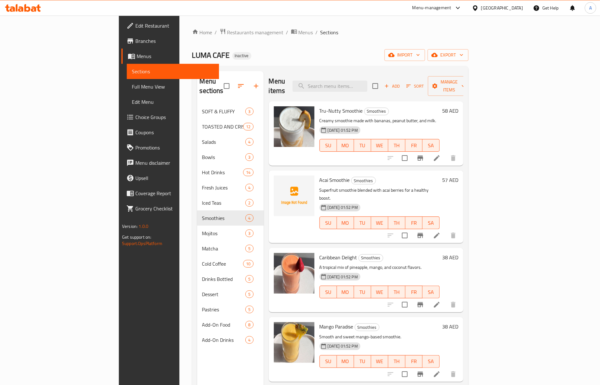
click at [320, 175] on span "Acai Smoothie" at bounding box center [335, 180] width 30 height 10
copy span "Acai"
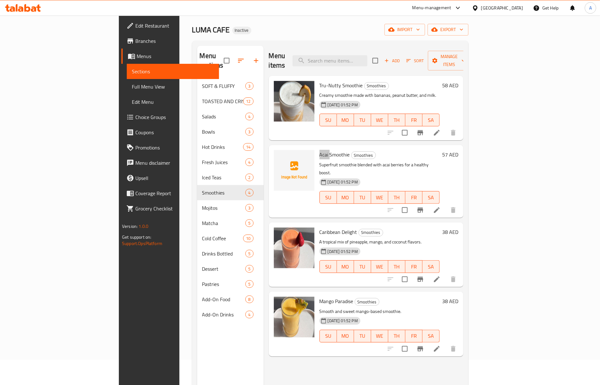
scroll to position [89, 0]
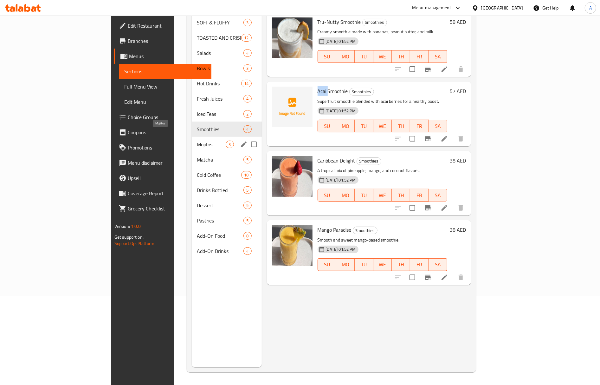
click at [197, 141] on span "Mojitos" at bounding box center [211, 145] width 29 height 8
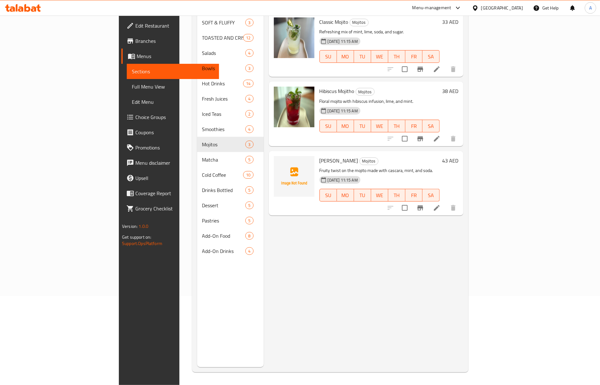
click at [320, 156] on span "Cascara Mojitho" at bounding box center [339, 161] width 39 height 10
copy h6 "Mojitho"
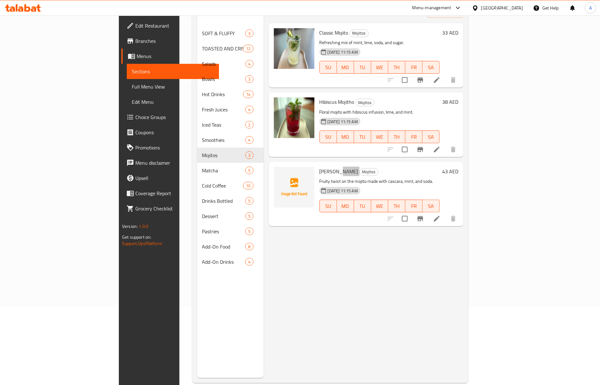
scroll to position [47, 0]
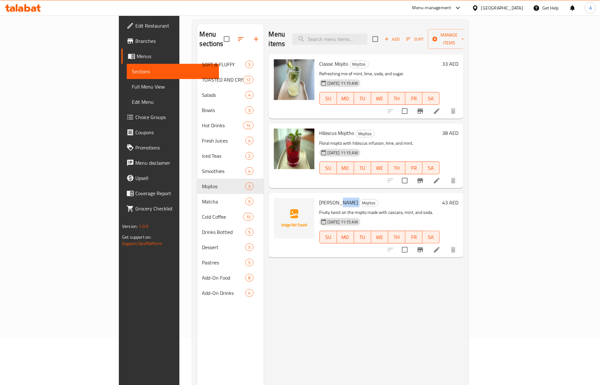
drag, startPoint x: 305, startPoint y: 197, endPoint x: 301, endPoint y: 197, distance: 3.8
click at [320, 198] on span "Cascara Mojitho" at bounding box center [339, 203] width 39 height 10
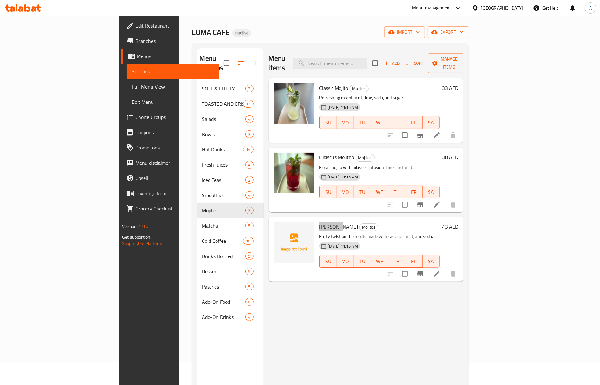
scroll to position [0, 0]
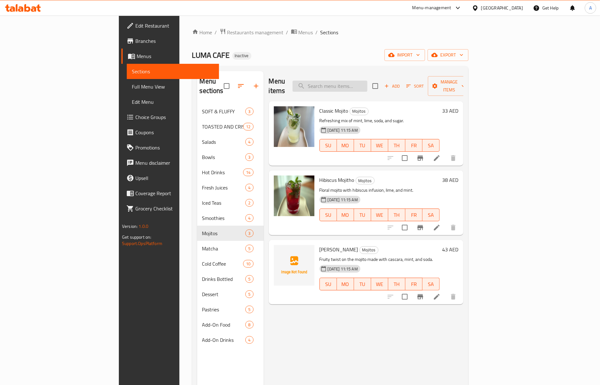
click at [368, 81] on input "search" at bounding box center [330, 86] width 75 height 11
paste input "Cascara"
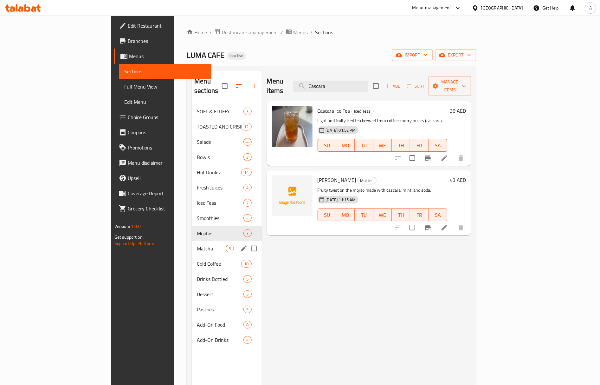
type input "Cascara"
click at [197, 245] on span "Matcha" at bounding box center [211, 249] width 29 height 8
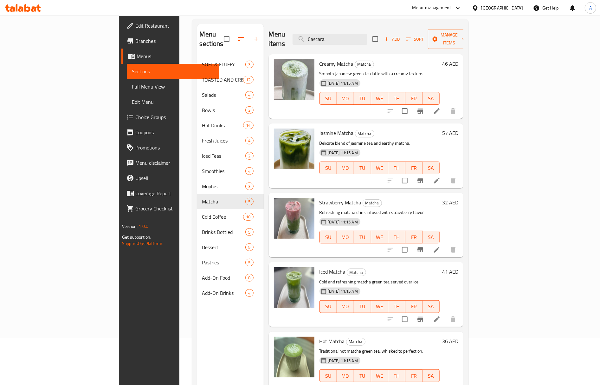
scroll to position [89, 0]
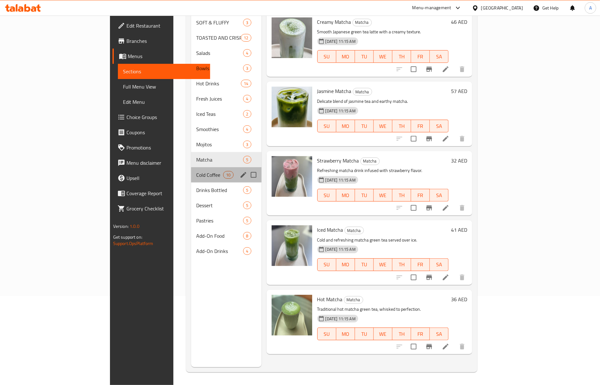
click at [191, 167] on div "Cold Coffee 10" at bounding box center [226, 174] width 70 height 15
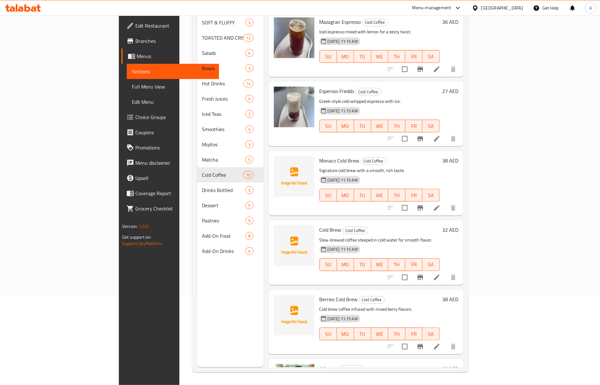
click at [320, 156] on span "Monaco Cold Brew" at bounding box center [340, 161] width 40 height 10
click at [323, 156] on span "Monaco Cold Brew" at bounding box center [340, 161] width 40 height 10
click at [320, 156] on span "Monaco Cold Brew" at bounding box center [340, 161] width 40 height 10
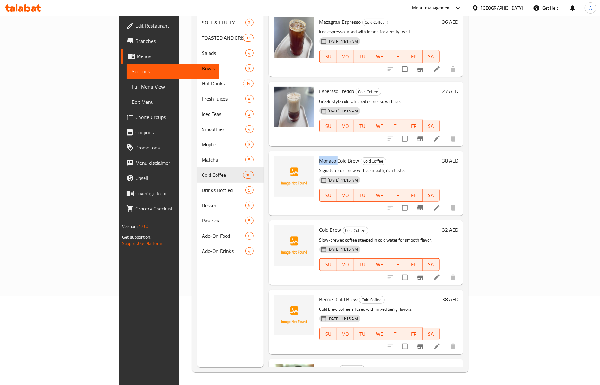
click at [320, 156] on span "Monaco Cold Brew" at bounding box center [340, 161] width 40 height 10
click at [320, 294] on span "Berries Cold Brew" at bounding box center [339, 299] width 38 height 10
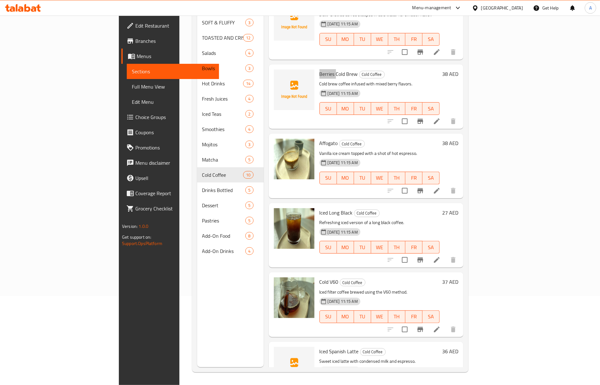
scroll to position [324, 0]
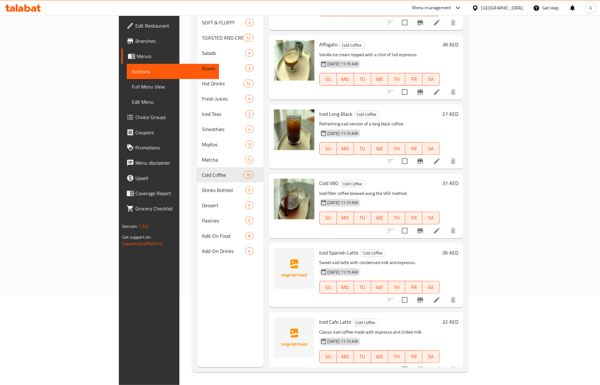
click at [321, 248] on span "Iced Spanish Latte" at bounding box center [339, 253] width 39 height 10
click at [320, 317] on span "Iced Cafe Latte" at bounding box center [336, 322] width 32 height 10
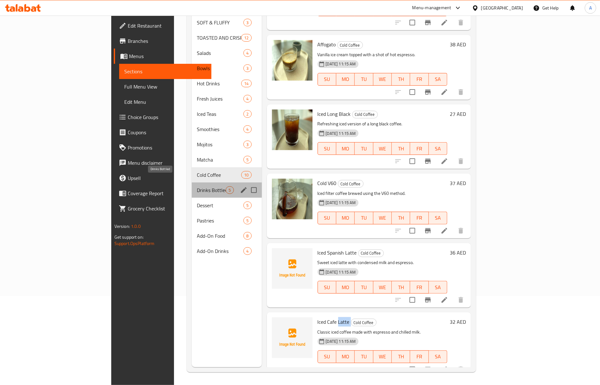
click at [197, 186] on span "Drinks Bottled" at bounding box center [211, 190] width 29 height 8
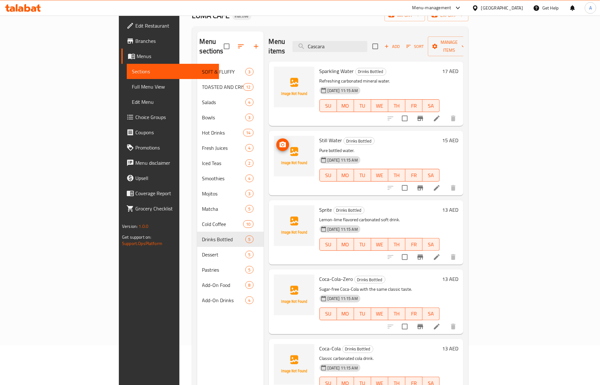
scroll to position [89, 0]
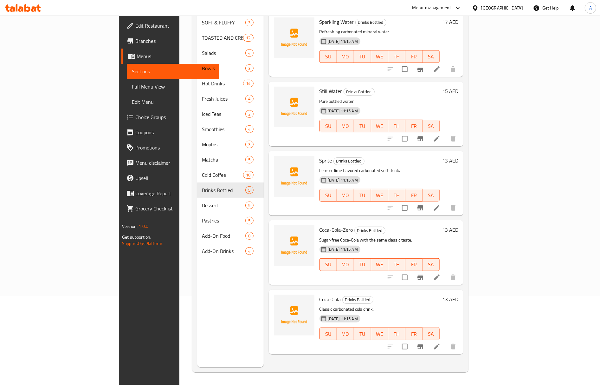
click at [320, 86] on span "Still Water" at bounding box center [331, 91] width 23 height 10
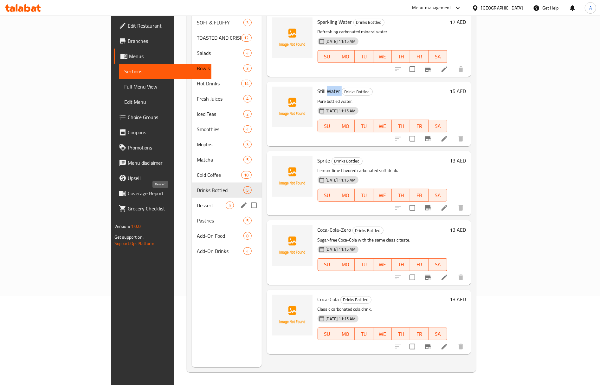
click at [192, 198] on div "Dessert 5" at bounding box center [227, 205] width 70 height 15
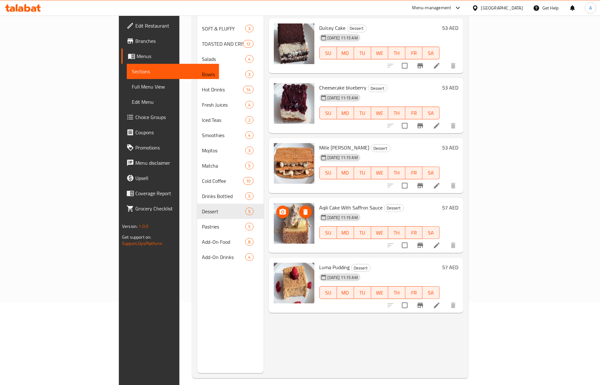
scroll to position [89, 0]
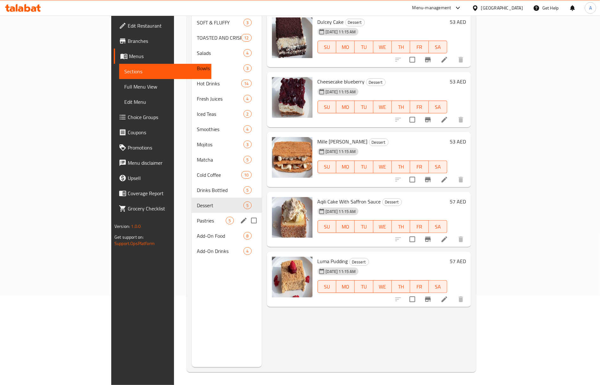
click at [192, 216] on div "Pastries 5" at bounding box center [227, 220] width 70 height 15
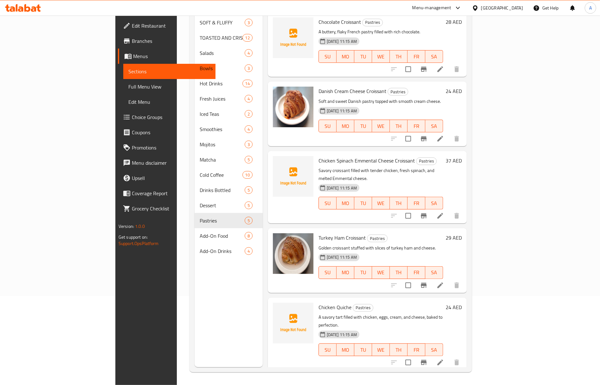
click at [319, 156] on span "Chicken Spinach Emmental Cheese Croissant" at bounding box center [367, 161] width 96 height 10
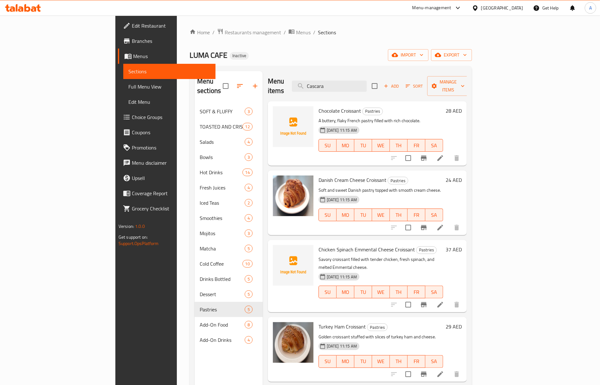
click at [319, 106] on span "Chocolate Croissant" at bounding box center [340, 111] width 43 height 10
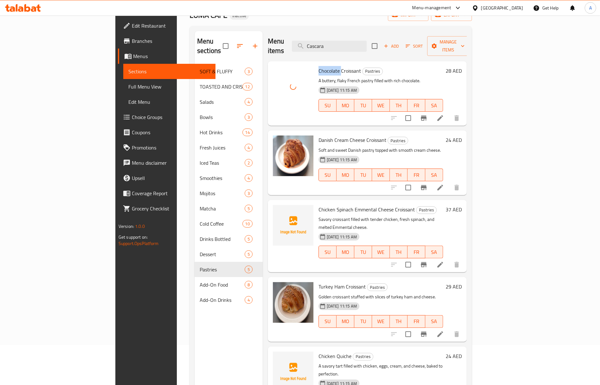
scroll to position [89, 0]
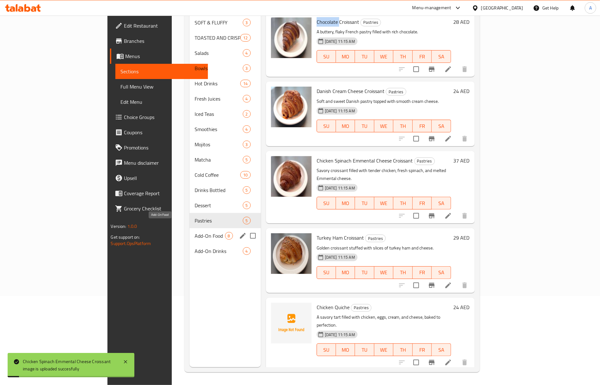
click at [195, 232] on span "Add-On Food" at bounding box center [210, 236] width 30 height 8
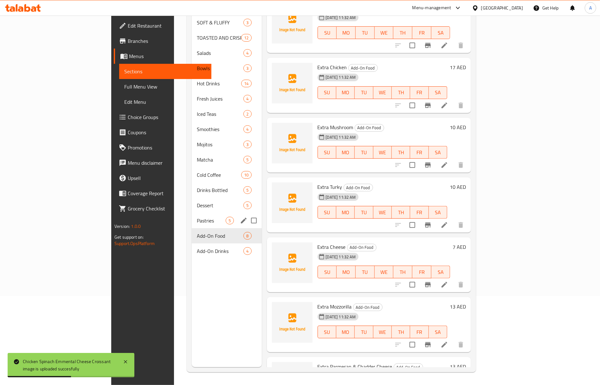
scroll to position [109, 0]
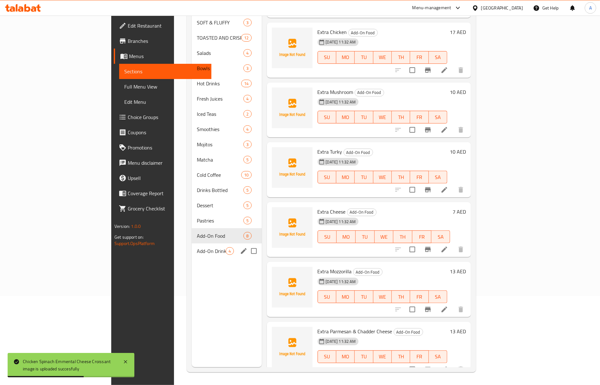
click at [197, 247] on span "Add-On Drinks" at bounding box center [211, 251] width 29 height 8
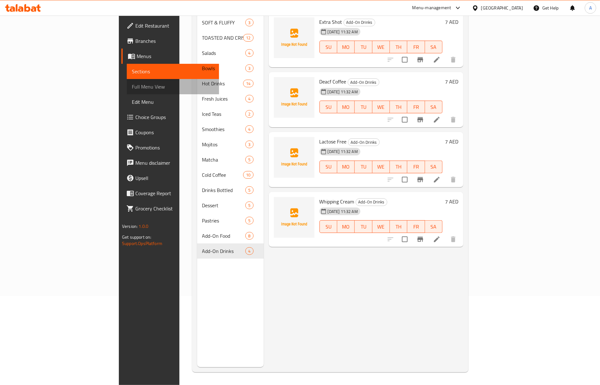
drag, startPoint x: 50, startPoint y: 81, endPoint x: 378, endPoint y: 1, distance: 337.6
click at [127, 81] on link "Full Menu View" at bounding box center [173, 86] width 92 height 15
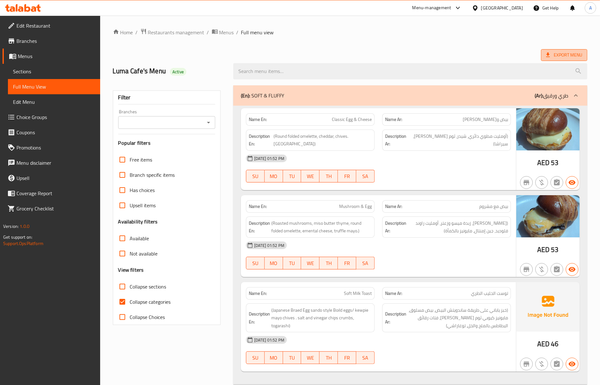
click at [544, 52] on span "Export Menu" at bounding box center [564, 55] width 46 height 12
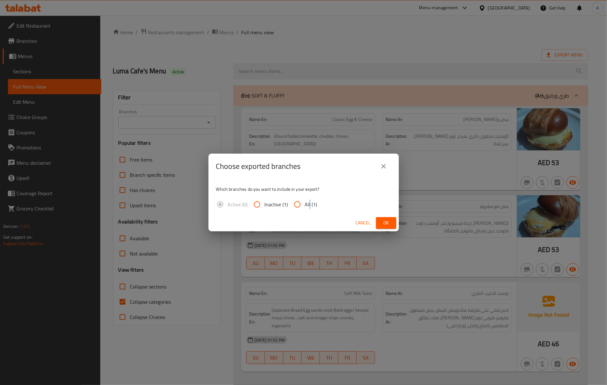
click at [306, 202] on span "All (1)" at bounding box center [311, 204] width 12 height 8
click at [305, 202] on input "All (1)" at bounding box center [297, 204] width 15 height 15
radio input "true"
click at [383, 220] on span "Ok" at bounding box center [386, 223] width 10 height 8
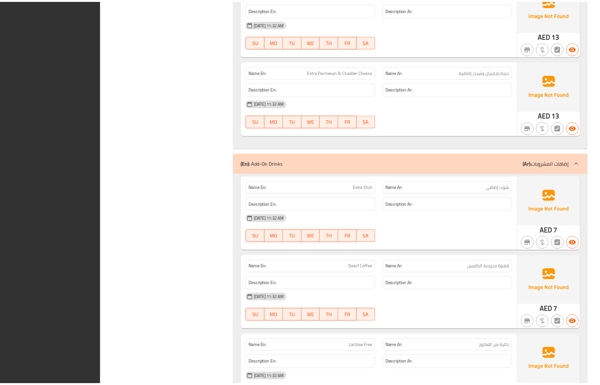
scroll to position [8132, 0]
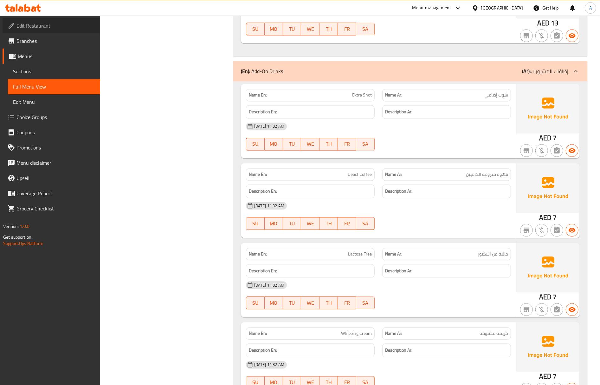
click at [39, 25] on span "Edit Restaurant" at bounding box center [55, 26] width 79 height 8
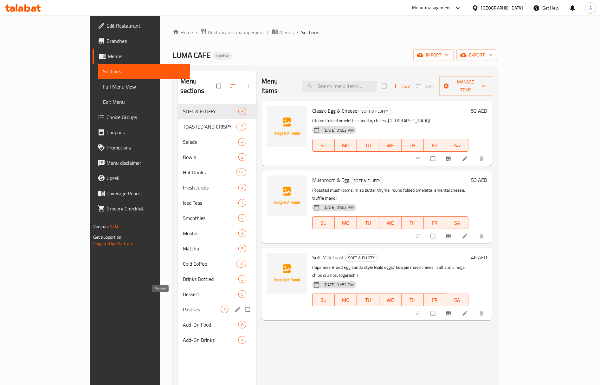
click at [183, 305] on span "Pastries" at bounding box center [202, 309] width 38 height 8
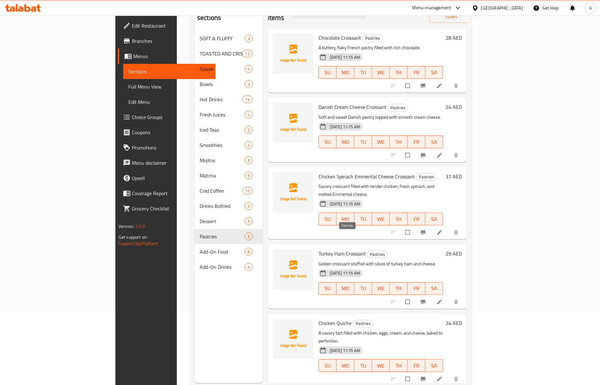
scroll to position [89, 0]
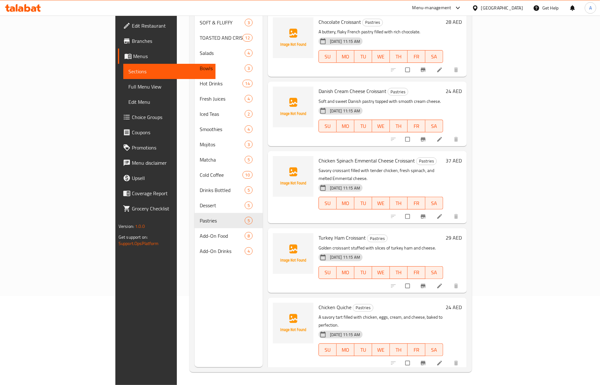
click at [319, 302] on span "Chicken Quiche" at bounding box center [335, 307] width 33 height 10
click at [352, 313] on p "A savory tart filled with chicken, eggs, cream, and cheese, baked to perfection." at bounding box center [381, 321] width 125 height 16
click at [347, 167] on p "Savory croissant filled with tender chicken, fresh spinach, and melted Emmental…" at bounding box center [381, 175] width 125 height 16
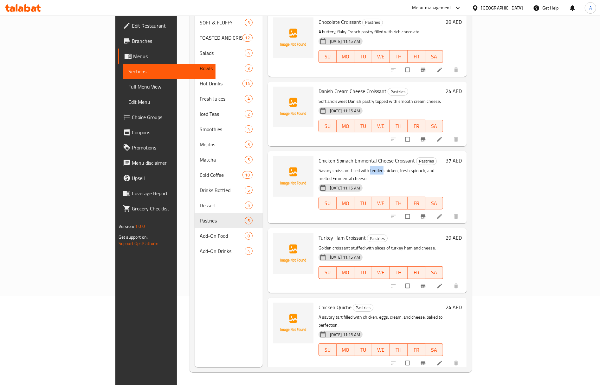
click at [347, 167] on p "Savory croissant filled with tender chicken, fresh spinach, and melted Emmental…" at bounding box center [381, 175] width 125 height 16
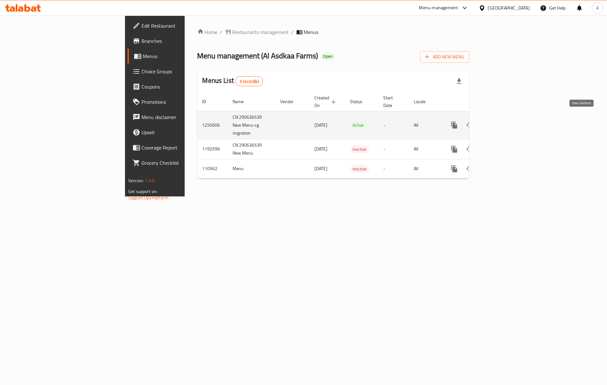
click at [507, 123] on link "enhanced table" at bounding box center [499, 124] width 15 height 15
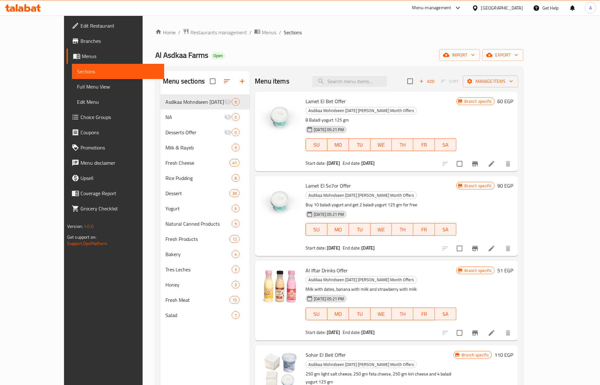
click at [360, 93] on div "Lamet El Bet Offer Asdikaa Mohndseen [DATE] [PERSON_NAME] Month Offers 8 Baladi…" at bounding box center [387, 132] width 264 height 80
drag, startPoint x: 360, startPoint y: 101, endPoint x: 481, endPoint y: 117, distance: 121.9
click at [459, 117] on div "Lamet El Bet Offer Asdikaa Mohndseen [DATE] [PERSON_NAME] Month Offers 8 Baladi…" at bounding box center [381, 131] width 156 height 75
click at [459, 123] on div "[DATE] 05:21 PM SU MO TU WE TH FR SA" at bounding box center [381, 140] width 156 height 34
